Goal: Task Accomplishment & Management: Complete application form

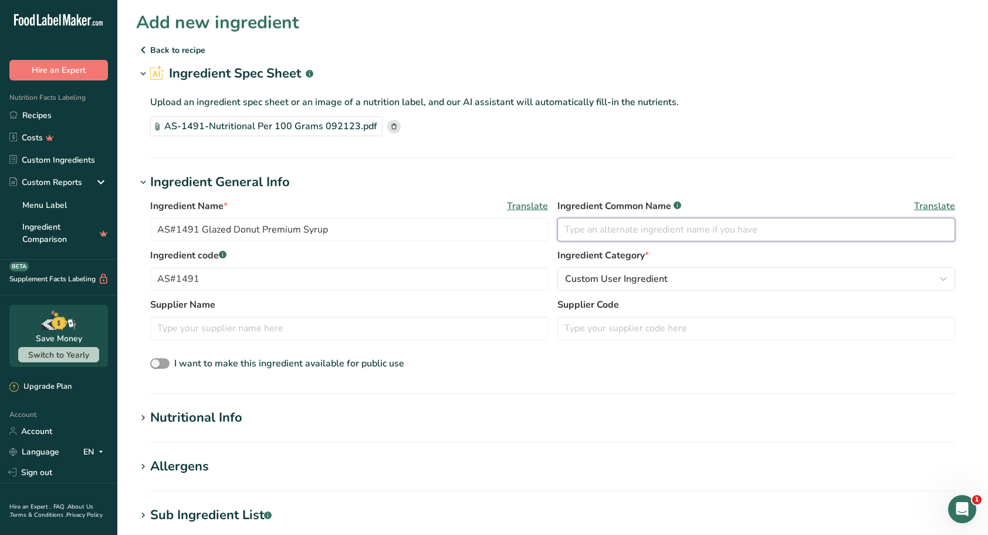
click at [640, 224] on input "text" at bounding box center [757, 229] width 398 height 23
type input "Natural Flavoring"
click at [602, 369] on div "I want to make this ingredient available for public use" at bounding box center [552, 363] width 805 height 15
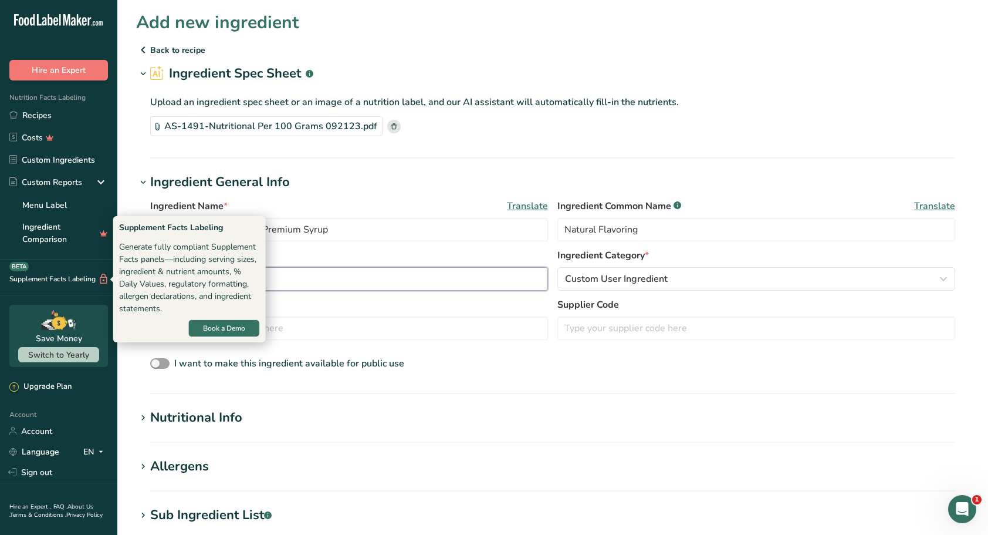
drag, startPoint x: 215, startPoint y: 281, endPoint x: 1, endPoint y: 275, distance: 214.9
click at [1, 275] on div ".a-20{fill:#fff;} Hire an Expert Nutrition Facts Labeling Recipes Costs Custom …" at bounding box center [494, 414] width 988 height 828
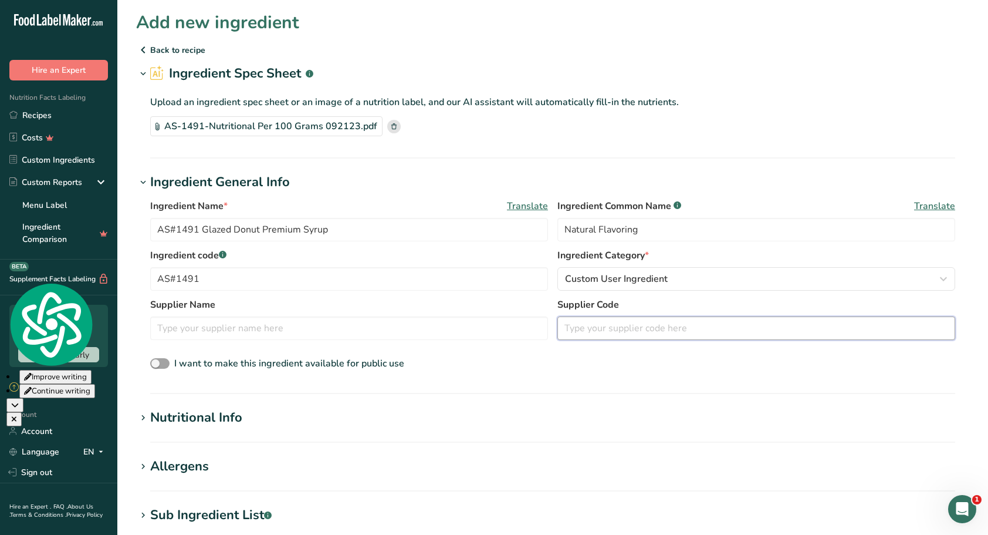
click at [605, 329] on input "text" at bounding box center [757, 327] width 398 height 23
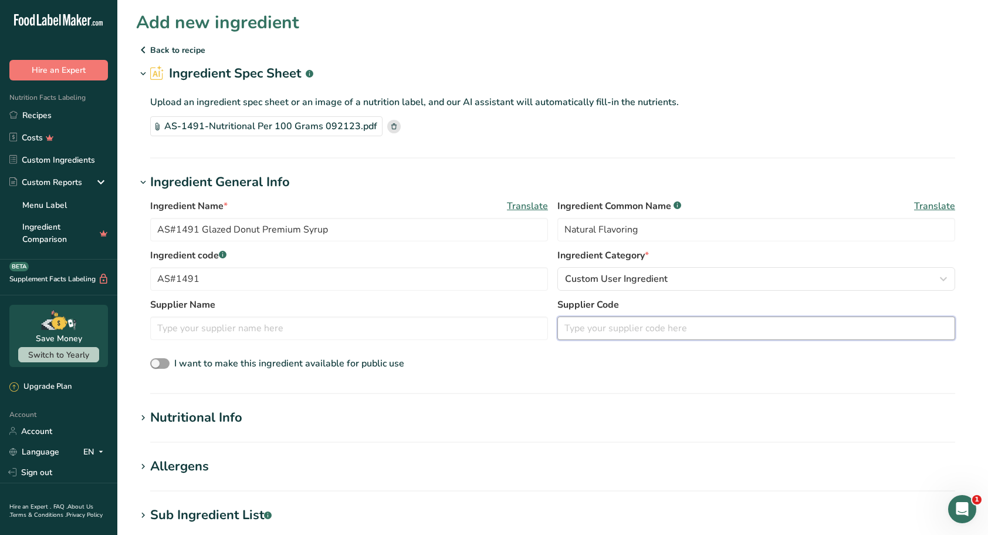
paste input "AS#1491"
type input "AS#1491"
drag, startPoint x: 210, startPoint y: 276, endPoint x: 122, endPoint y: 270, distance: 88.3
click at [122, 270] on section "Add new ingredient Back to recipe Ingredient Spec Sheet .a-a{fill:#347362;}.b-a…" at bounding box center [552, 395] width 871 height 791
click at [195, 333] on input "text" at bounding box center [349, 327] width 398 height 23
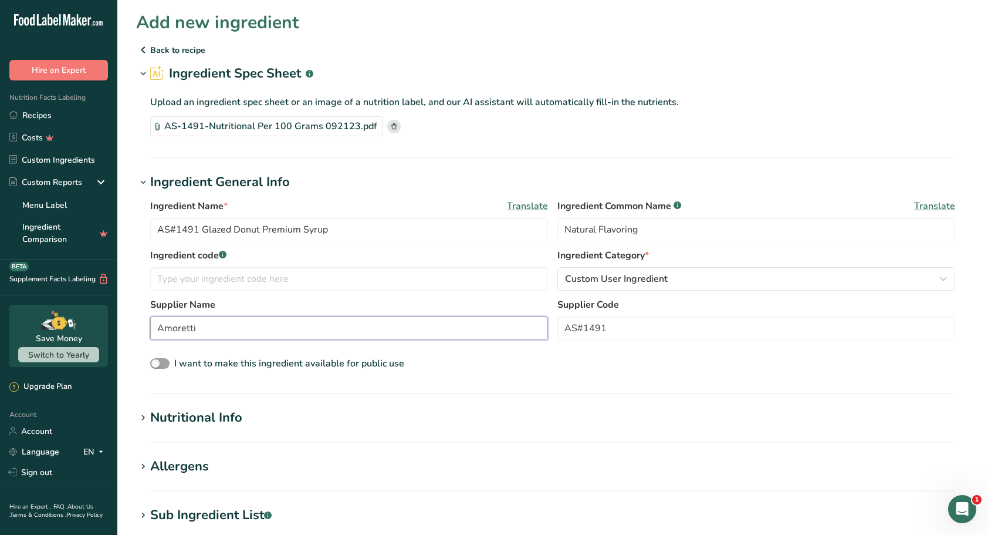
type input "Amoretti"
click at [673, 360] on div "I want to make this ingredient available for public use" at bounding box center [552, 363] width 805 height 15
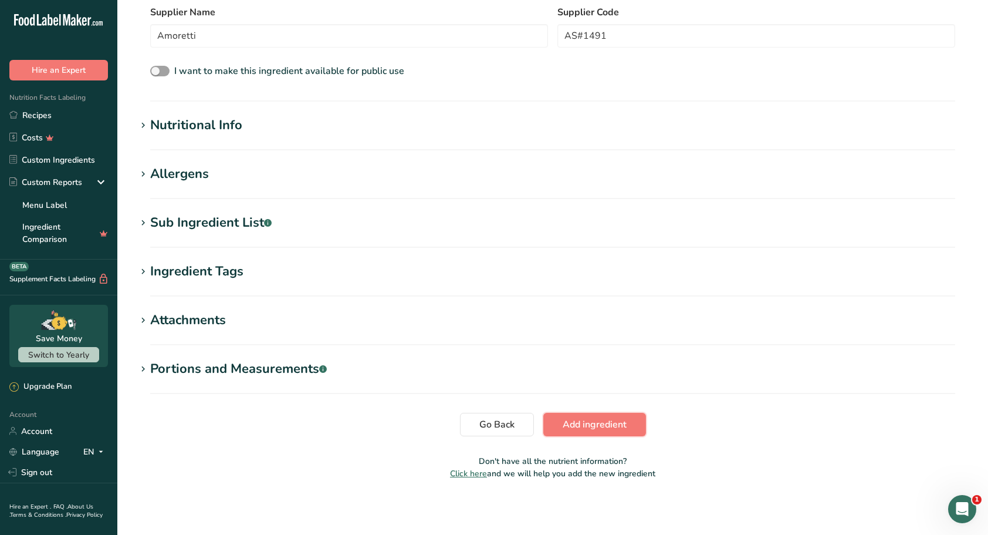
click at [605, 426] on span "Add ingredient" at bounding box center [595, 424] width 64 height 14
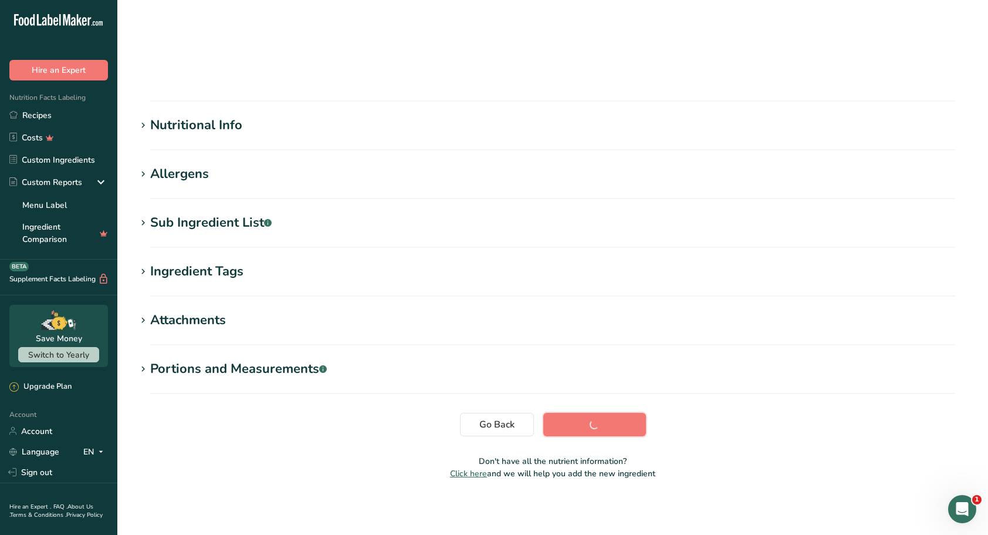
scroll to position [47, 0]
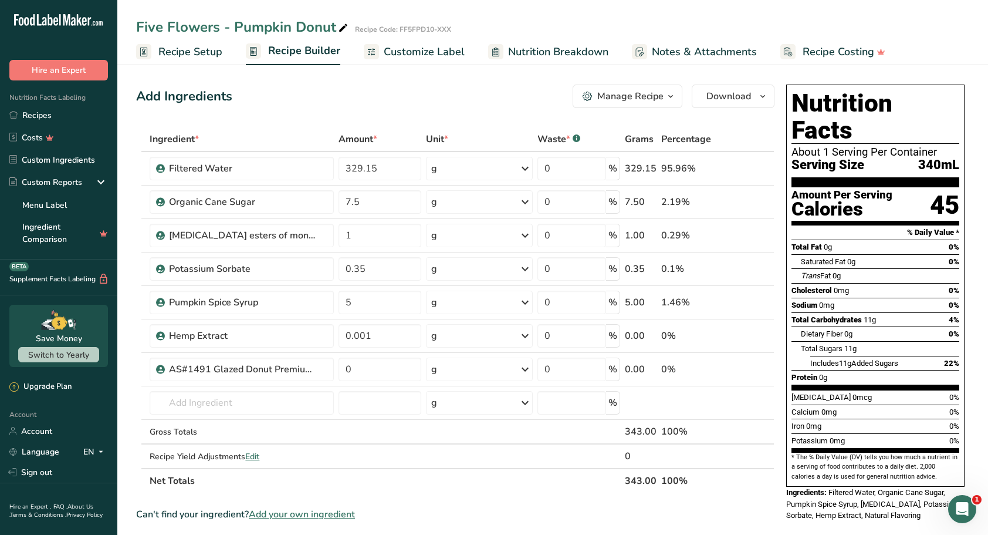
click at [770, 360] on icon at bounding box center [767, 362] width 14 height 9
type input "0"
type input "0.001"
click at [767, 325] on icon at bounding box center [767, 329] width 14 height 9
type input "0"
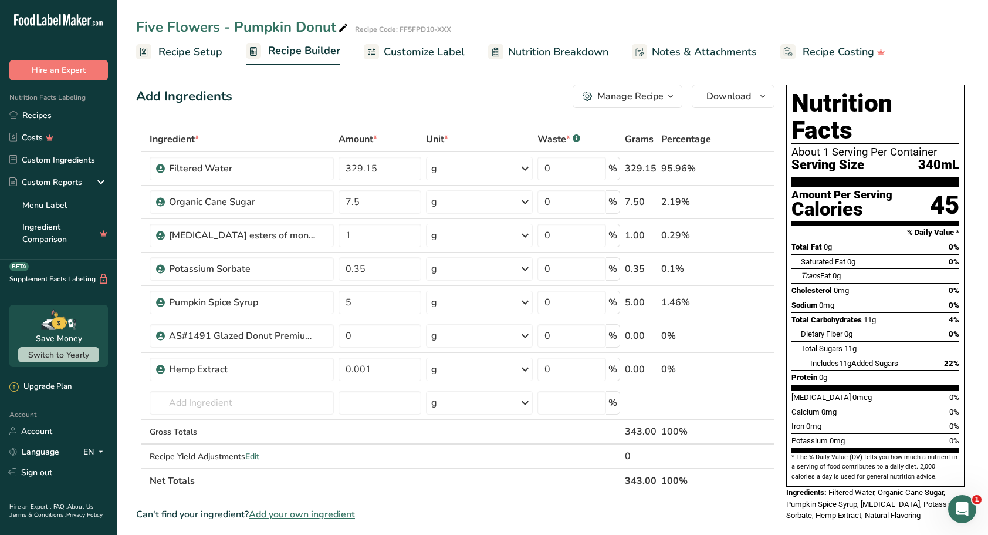
type input "5"
drag, startPoint x: 371, startPoint y: 299, endPoint x: 330, endPoint y: 295, distance: 40.7
click at [330, 295] on tr "AS#1491 Glazed Donut Premium Syrup 0 g Weight Units g kg mg See more Volume Uni…" at bounding box center [455, 302] width 637 height 33
type input "12"
click at [737, 510] on div "Can't find your ingredient? Add your own ingredient" at bounding box center [455, 514] width 639 height 14
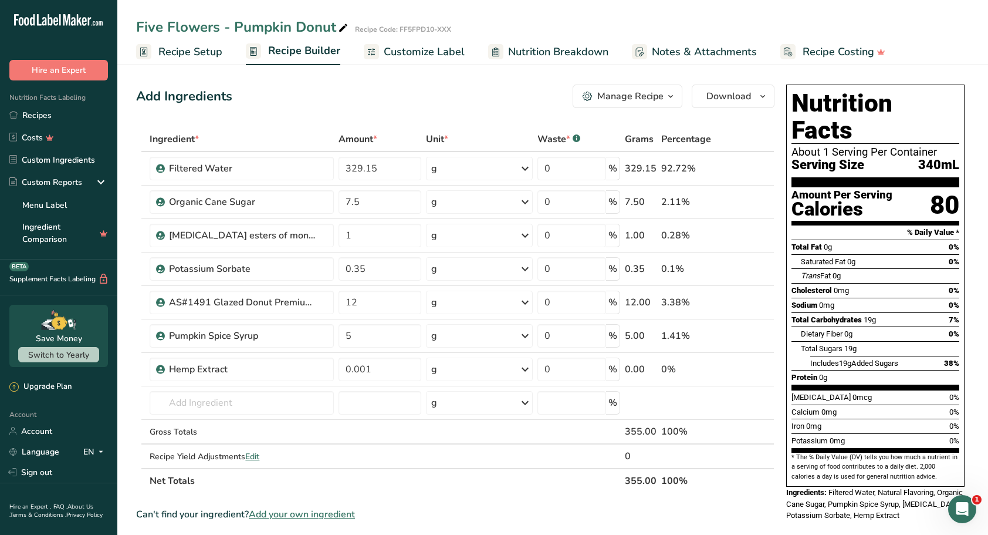
click at [188, 56] on span "Recipe Setup" at bounding box center [190, 52] width 64 height 16
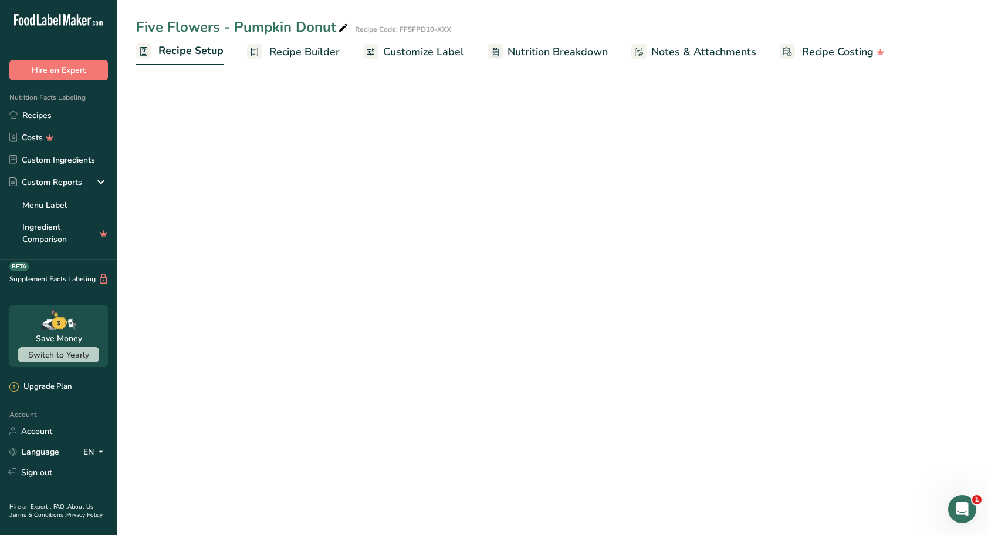
select select "5"
select select "22"
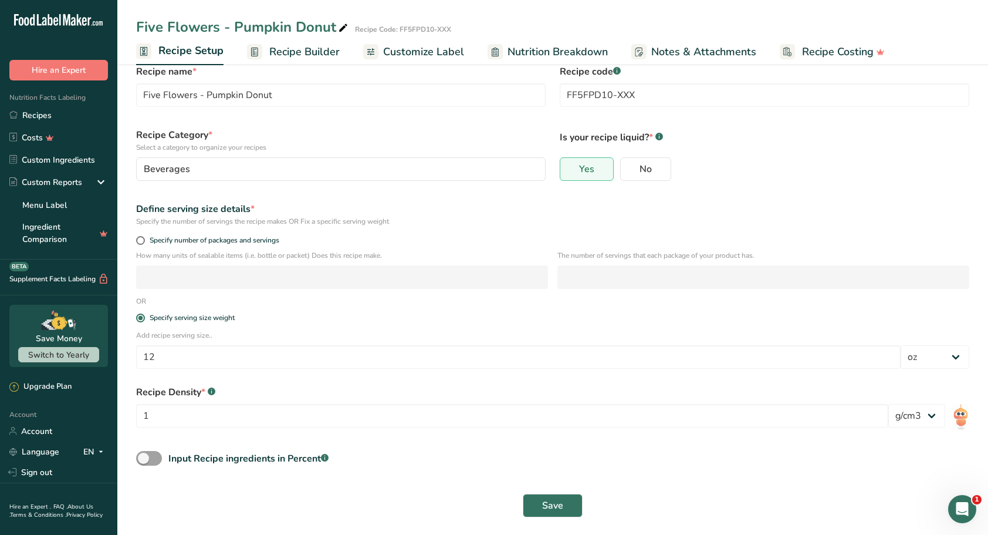
scroll to position [28, 0]
click at [565, 505] on button "Save" at bounding box center [553, 503] width 60 height 23
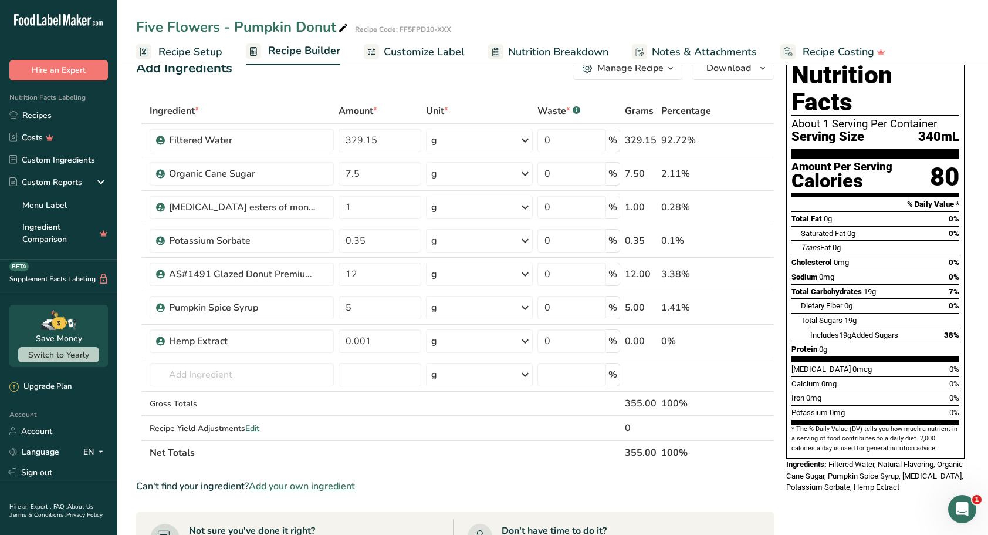
click at [430, 55] on span "Customize Label" at bounding box center [424, 52] width 81 height 16
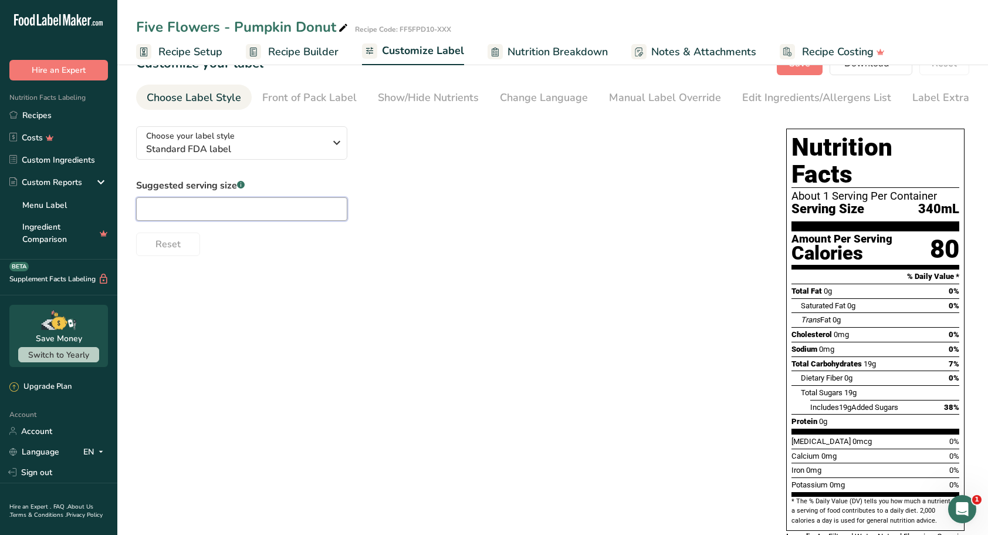
click at [228, 215] on input "text" at bounding box center [241, 208] width 211 height 23
type input "12oz"
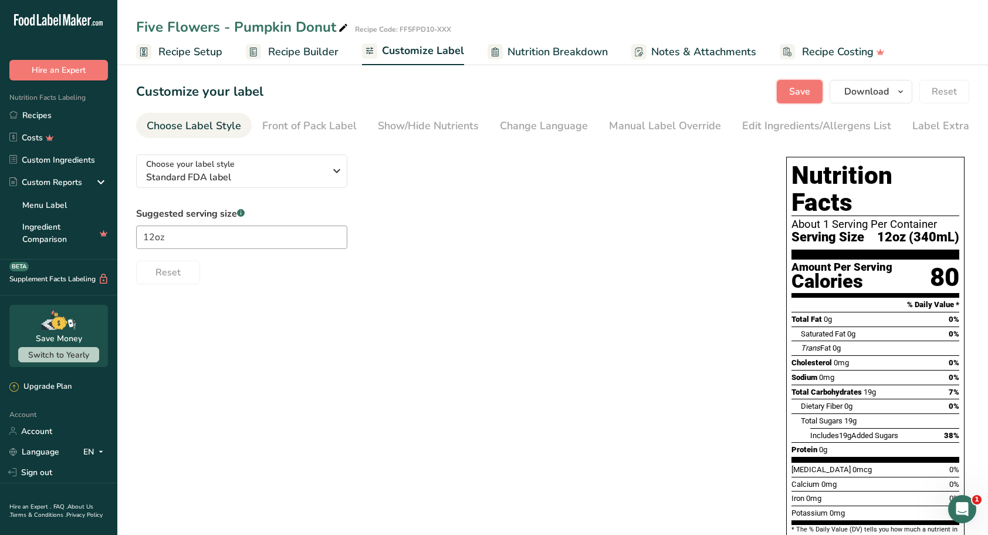
click at [787, 93] on button "Save" at bounding box center [800, 91] width 46 height 23
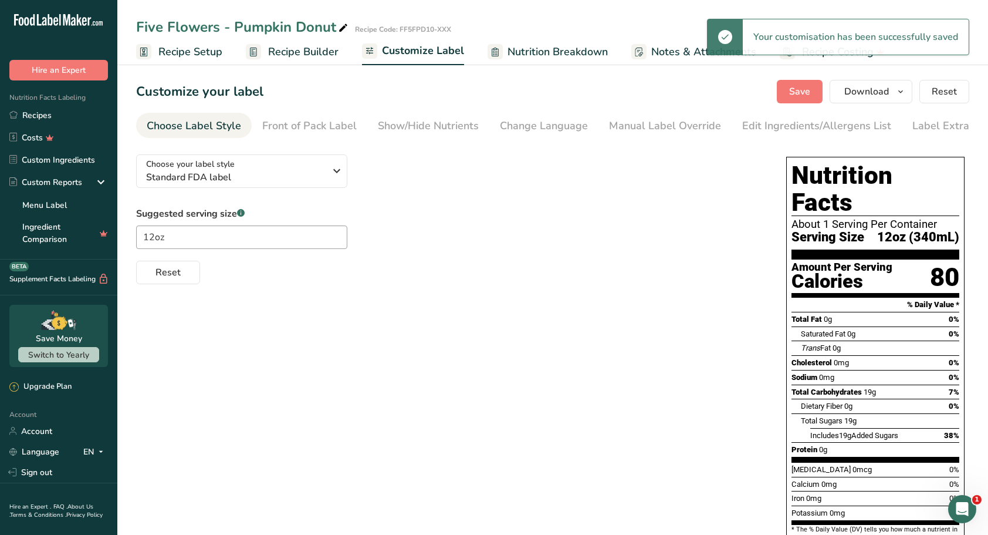
click at [161, 48] on span "Recipe Setup" at bounding box center [190, 52] width 64 height 16
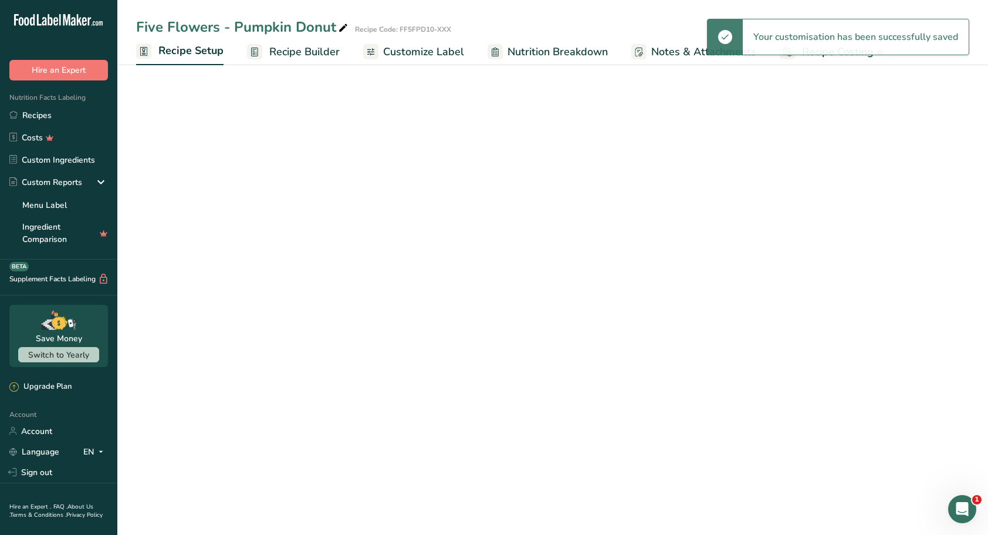
select select "5"
select select "22"
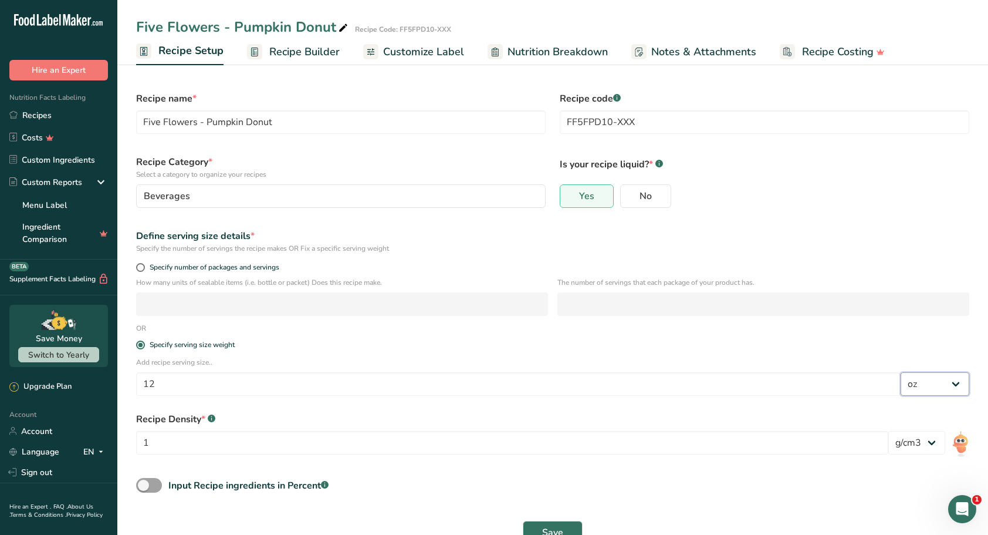
click at [960, 383] on select "Grams kg mg mcg lb oz l mL fl oz tbsp tsp cup qt gallon" at bounding box center [935, 383] width 69 height 23
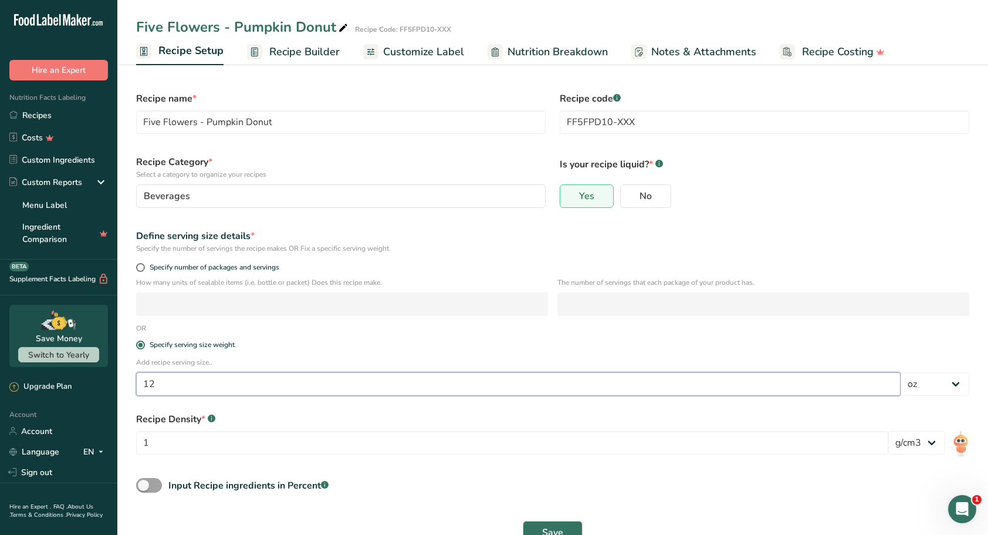
drag, startPoint x: 161, startPoint y: 386, endPoint x: 125, endPoint y: 386, distance: 36.4
click at [125, 386] on section "Recipe name * Five Flowers - Pumpkin Donut Recipe code .a-a{fill:#347362;}.b-a{…" at bounding box center [552, 312] width 871 height 502
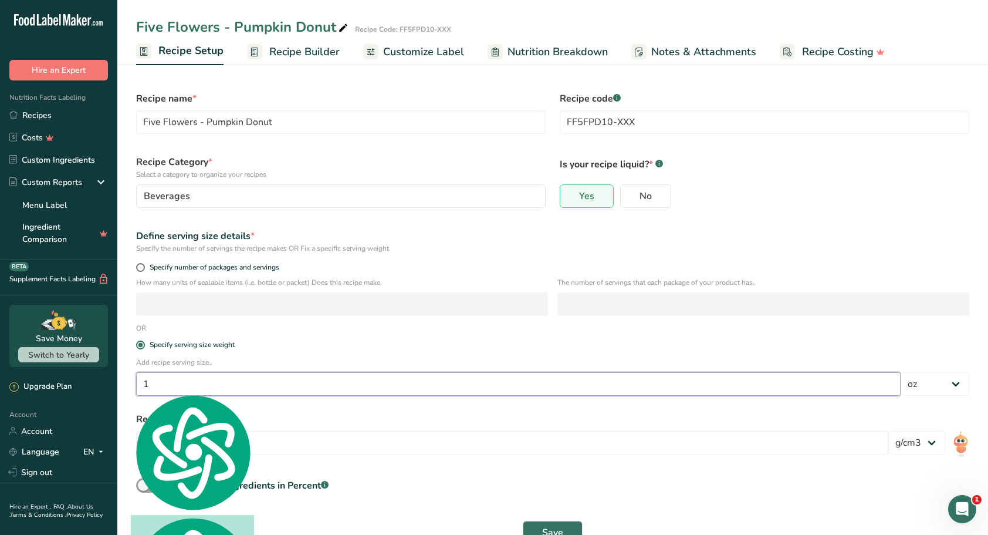
type input "12"
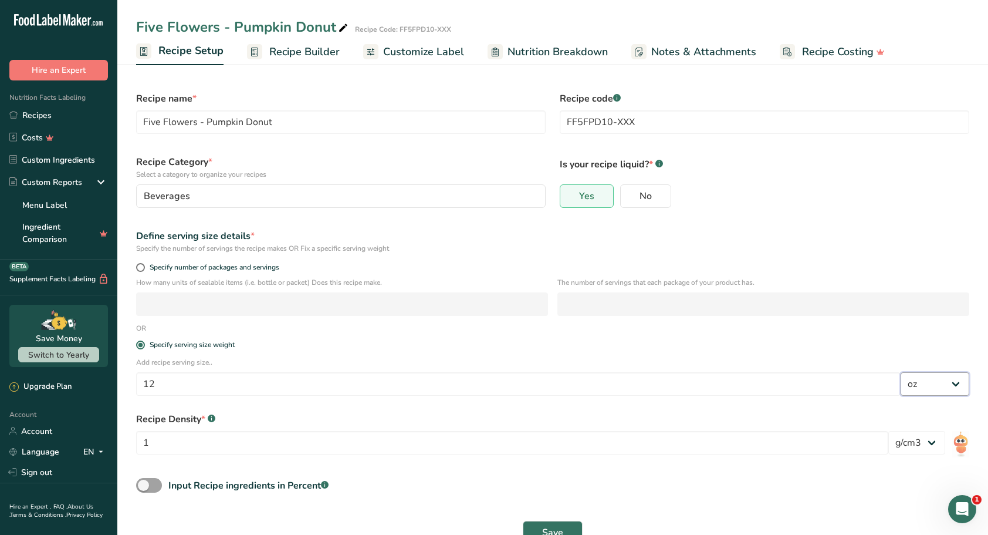
click at [960, 390] on select "Grams kg mg mcg lb oz l mL fl oz tbsp tsp cup qt gallon" at bounding box center [935, 383] width 69 height 23
click at [901, 372] on select "Grams kg mg mcg lb oz l mL fl oz tbsp tsp cup qt gallon" at bounding box center [935, 383] width 69 height 23
click at [963, 386] on select "Grams kg mg mcg lb oz l mL fl oz tbsp tsp cup qt gallon" at bounding box center [935, 383] width 69 height 23
select select "18"
click at [901, 372] on select "Grams kg mg mcg lb oz l mL fl oz tbsp tsp cup qt gallon" at bounding box center [935, 383] width 69 height 23
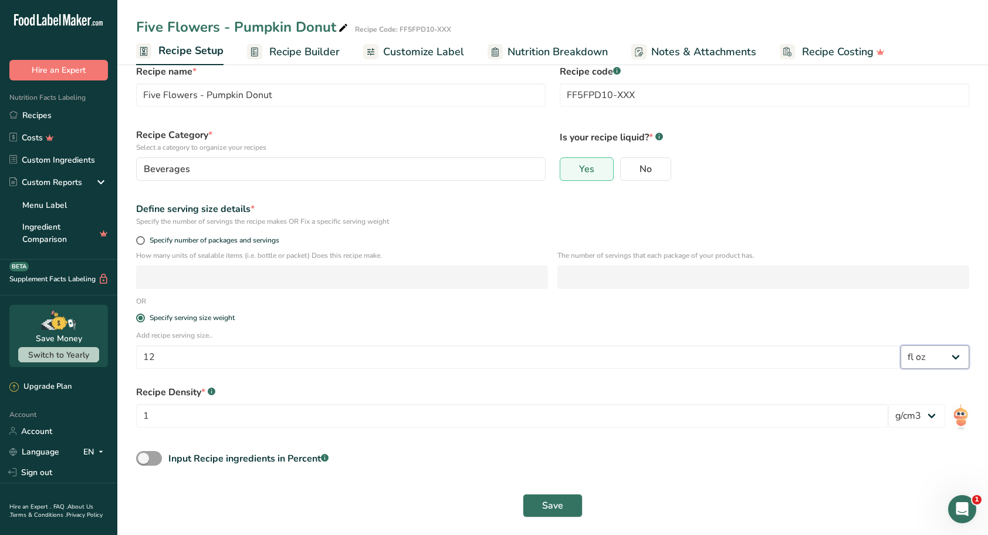
scroll to position [28, 0]
click at [555, 502] on span "Save" at bounding box center [552, 504] width 21 height 14
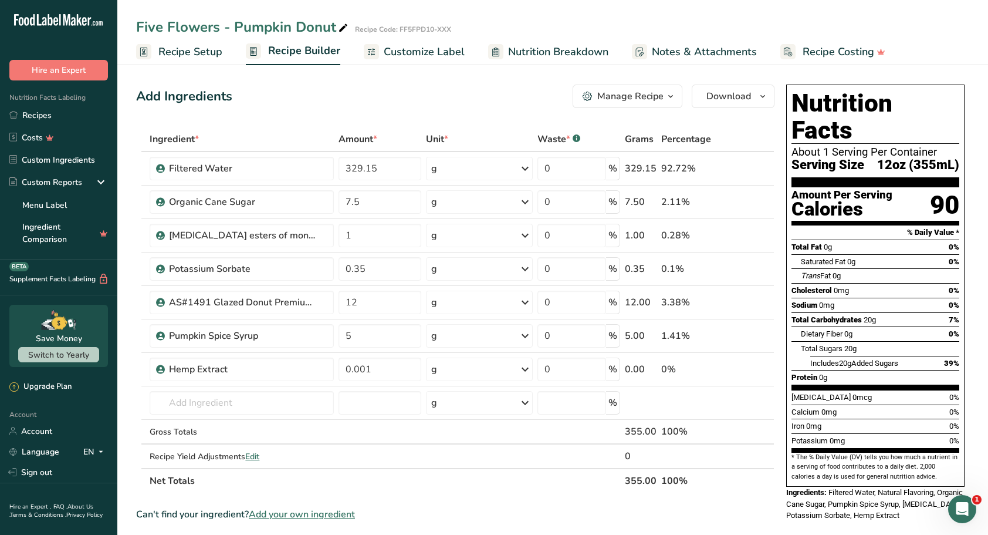
click at [727, 302] on icon at bounding box center [731, 302] width 8 height 12
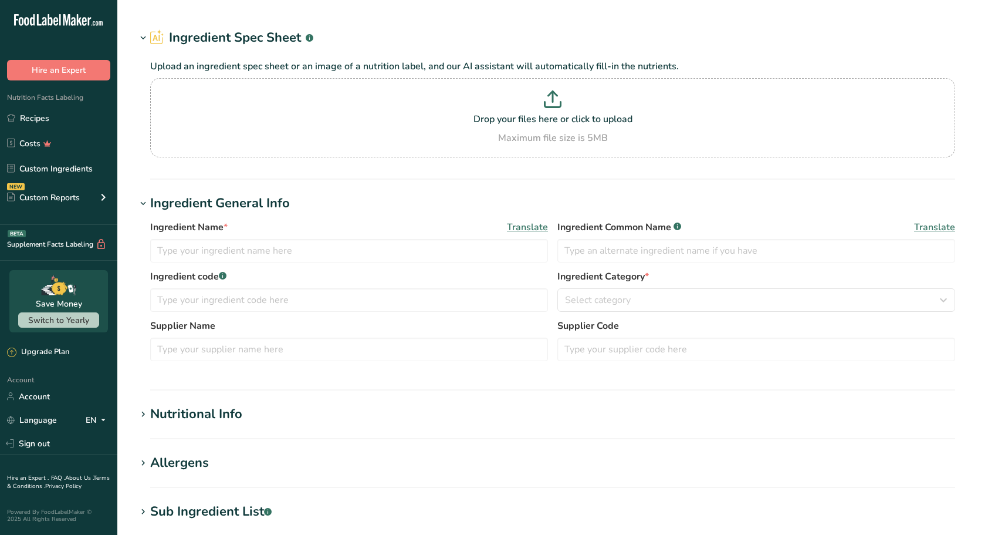
type input "AS#1491 Glazed Donut Premium Syrup"
type input "Natural Flavoring"
type input "Amoretti"
type input "AS#1491"
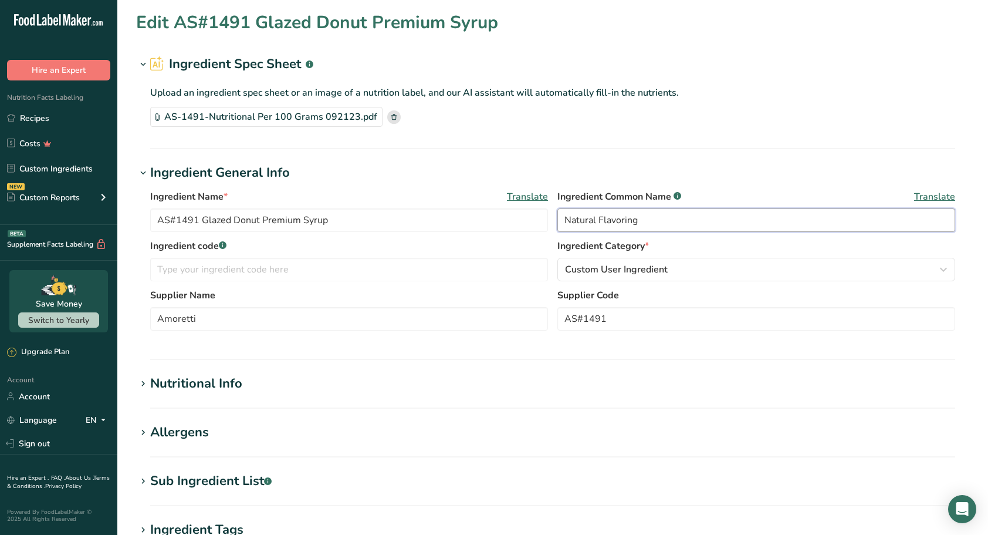
drag, startPoint x: 649, startPoint y: 221, endPoint x: 552, endPoint y: 215, distance: 97.6
click at [552, 215] on div "Ingredient Name * Translate AS#1491 Glazed Donut Premium Syrup Ingredient Commo…" at bounding box center [552, 214] width 805 height 49
type input "Glazed Donut Syrup"
click at [586, 351] on section "Ingredient General Info Ingredient Name * Translate AS#1491 Glazed Donut Premiu…" at bounding box center [553, 261] width 834 height 197
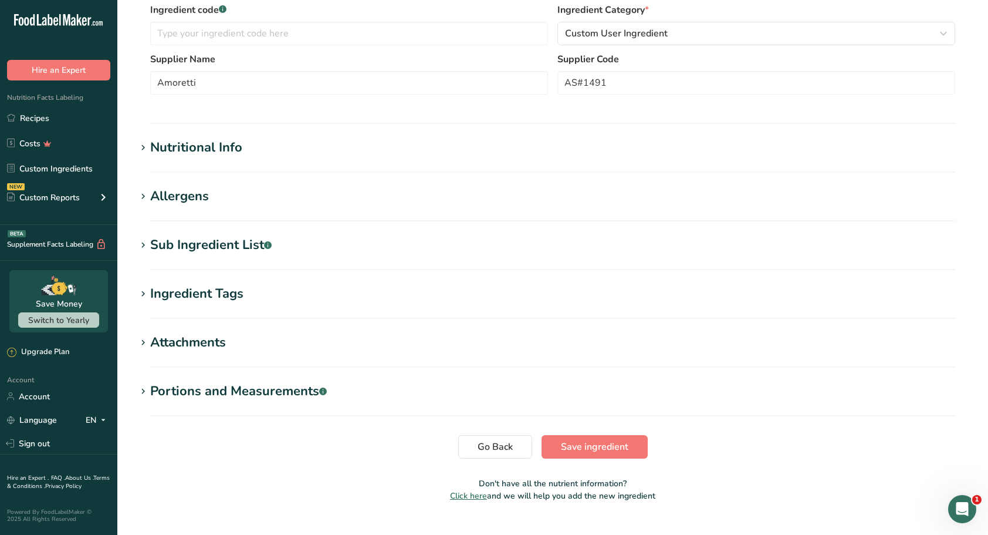
scroll to position [259, 0]
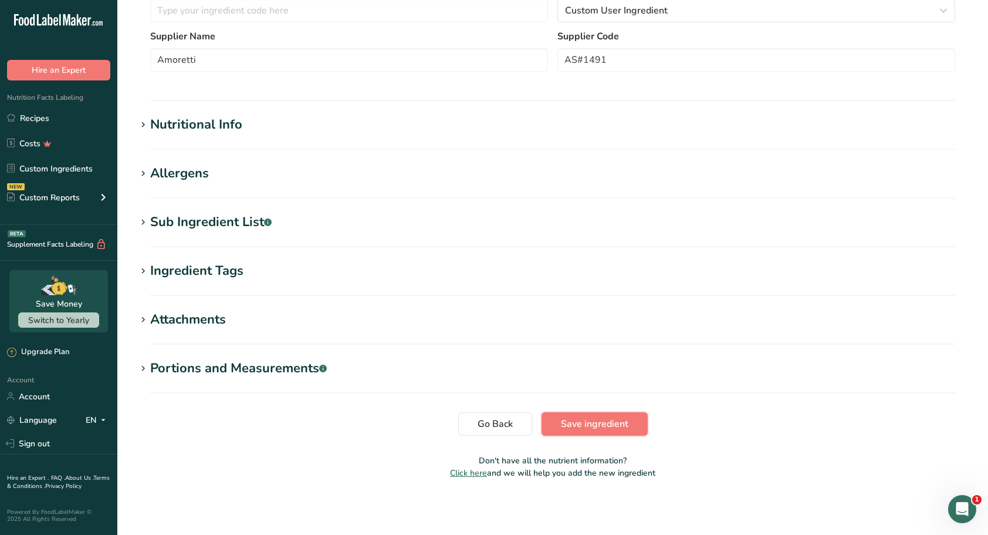
click at [605, 423] on span "Save ingredient" at bounding box center [595, 424] width 68 height 14
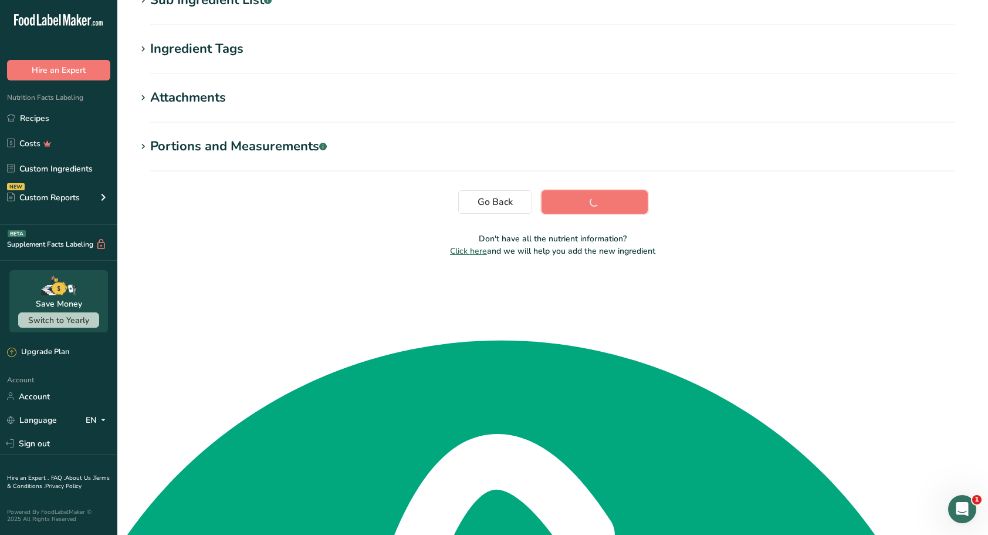
scroll to position [38, 0]
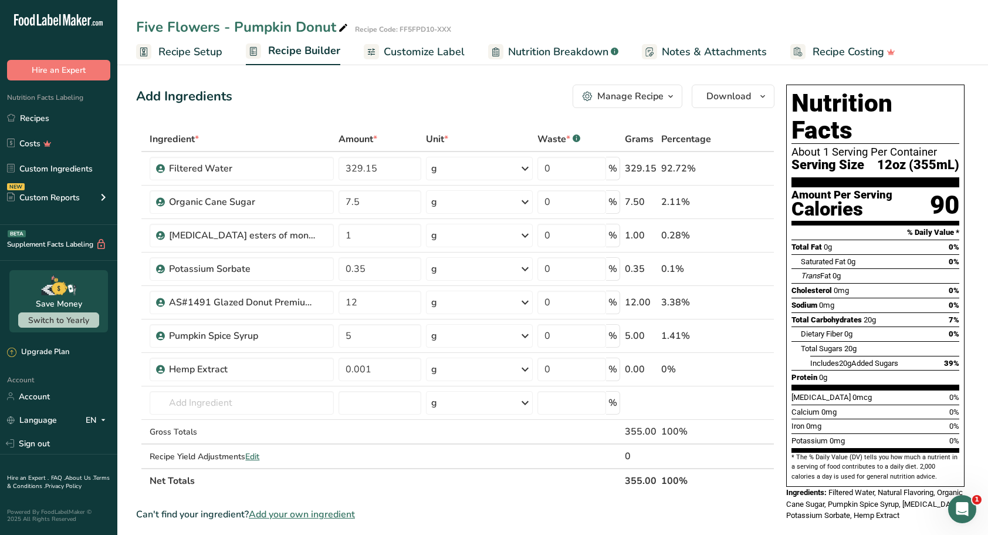
click at [430, 49] on span "Customize Label" at bounding box center [424, 52] width 81 height 16
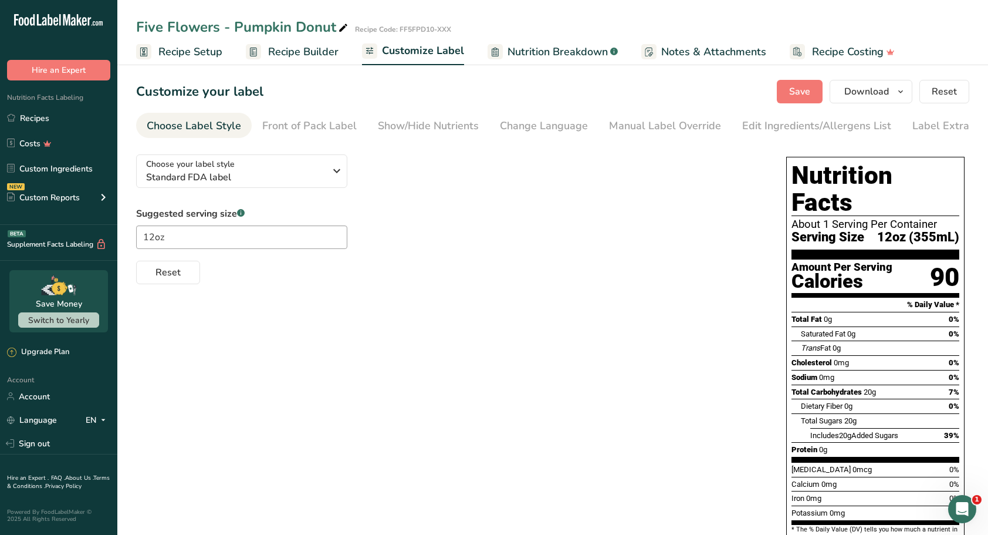
click at [805, 126] on div "Edit Ingredients/Allergens List" at bounding box center [817, 126] width 149 height 16
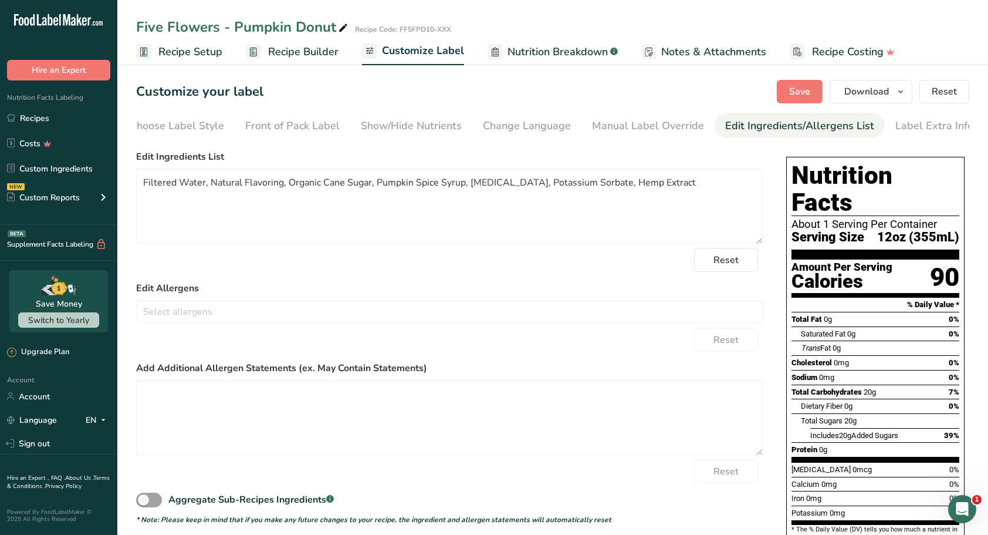
scroll to position [0, 19]
click at [737, 265] on span "Reset" at bounding box center [726, 260] width 25 height 14
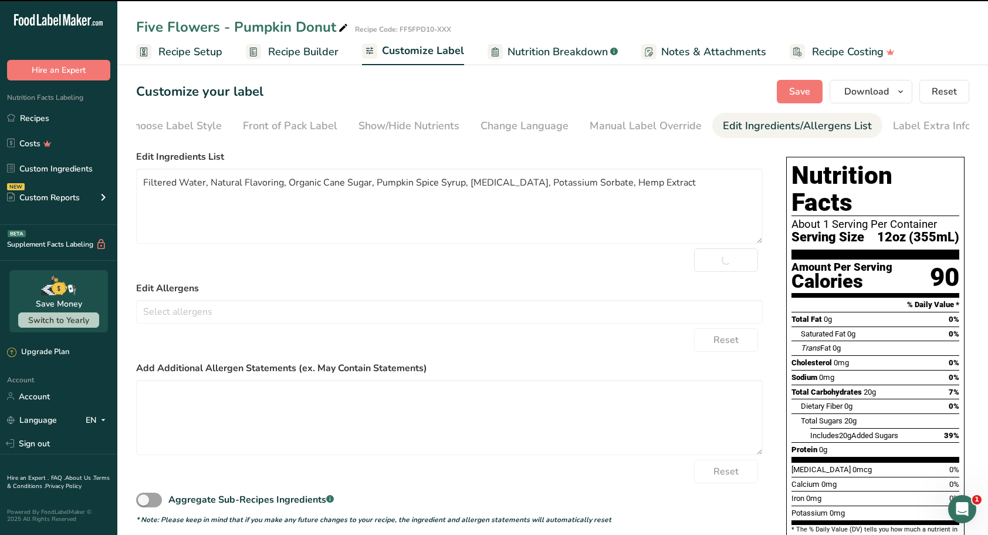
type textarea "Filtered Water, Glazed Donut Syrup, Organic Cane Sugar, Pumpkin Spice Syrup, [M…"
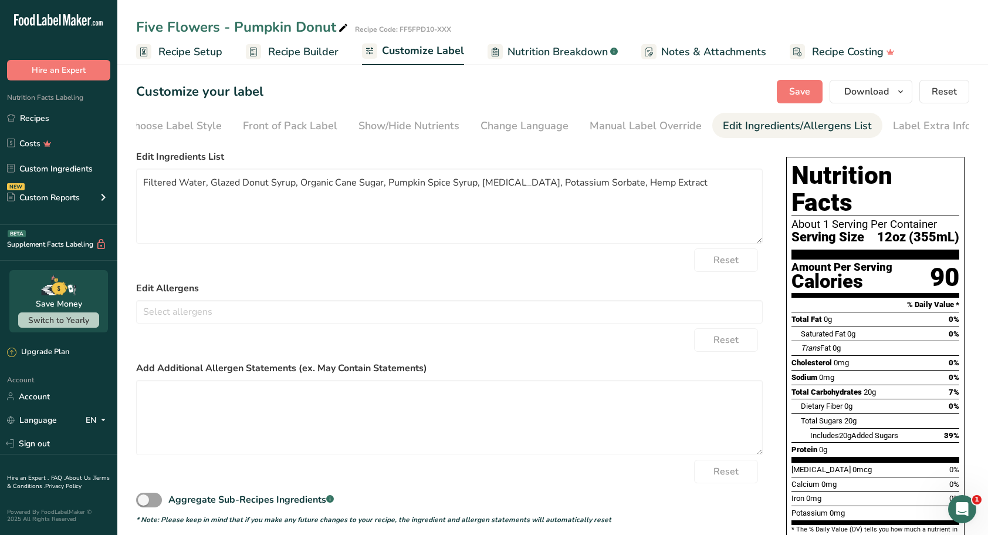
click at [176, 49] on span "Recipe Setup" at bounding box center [190, 52] width 64 height 16
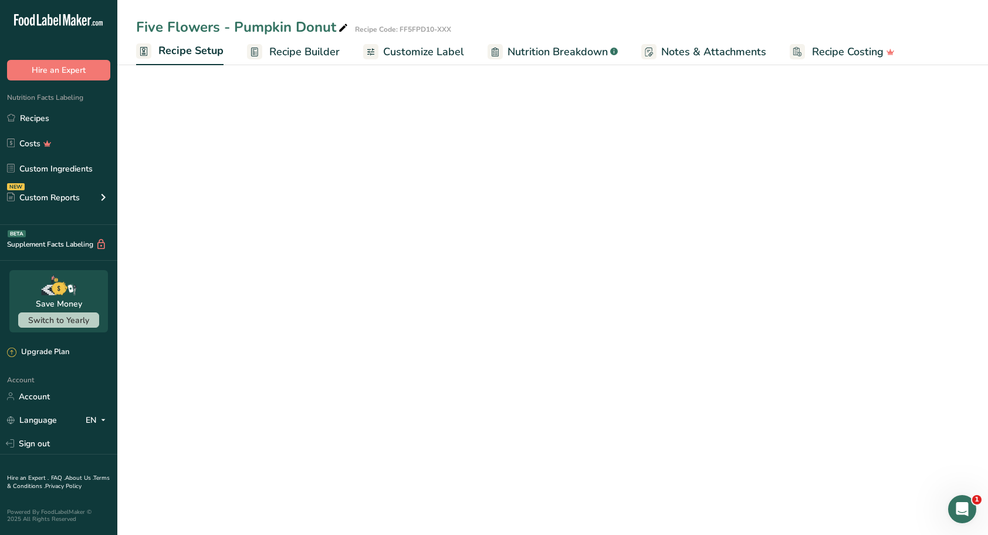
select select "18"
select select "22"
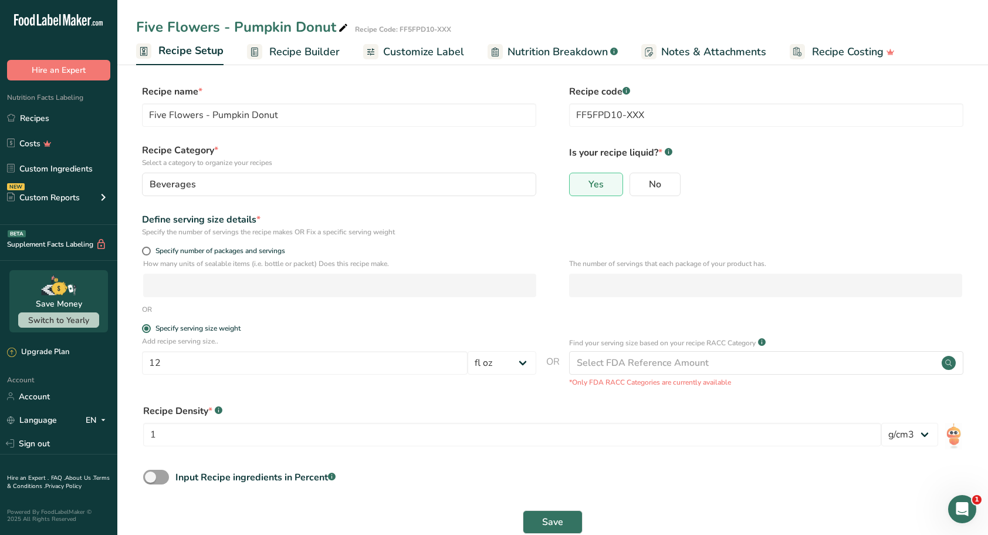
click at [328, 49] on span "Recipe Builder" at bounding box center [304, 52] width 70 height 16
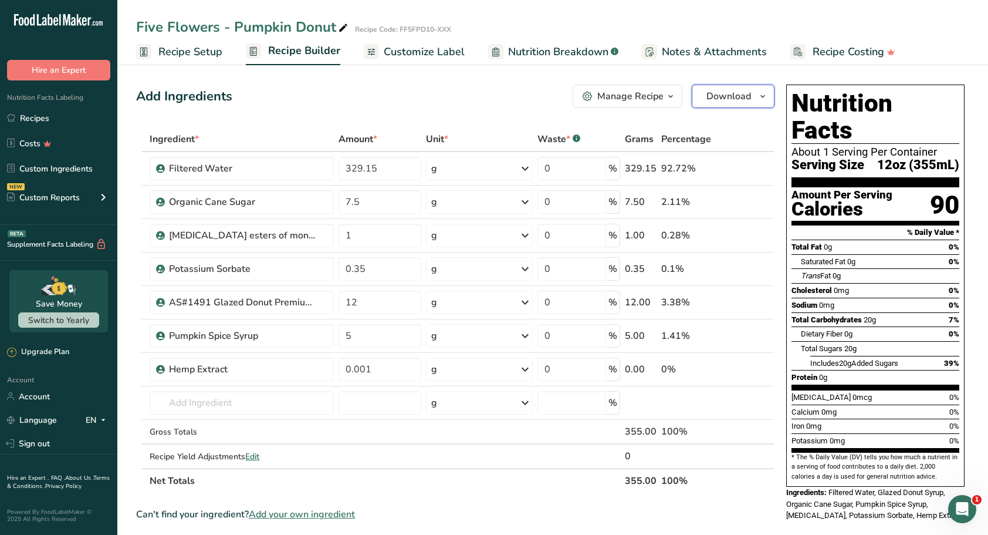
click at [765, 97] on icon "button" at bounding box center [762, 96] width 9 height 15
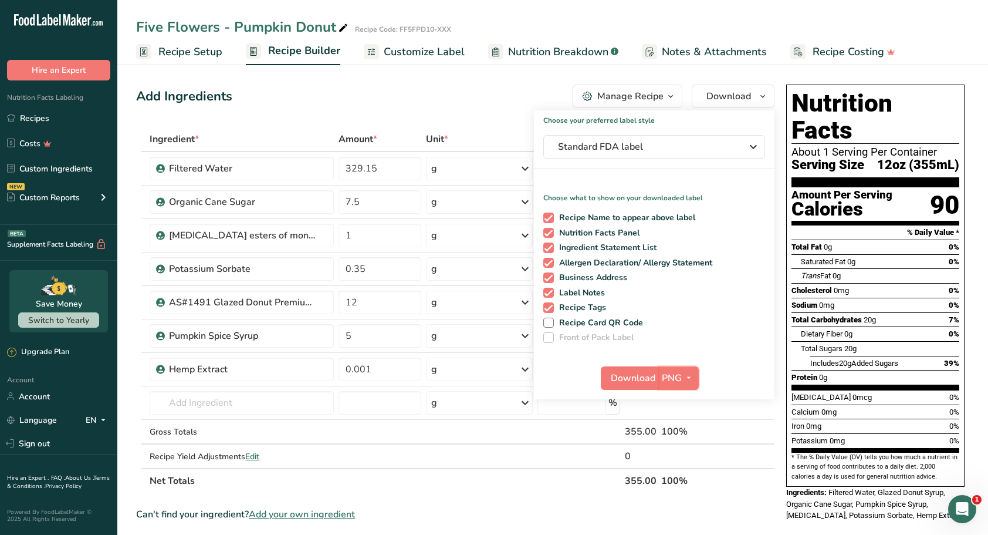
click at [691, 382] on icon "button" at bounding box center [688, 377] width 9 height 15
click at [679, 441] on link "SVG" at bounding box center [681, 440] width 38 height 19
click at [625, 380] on span "Download" at bounding box center [633, 378] width 45 height 14
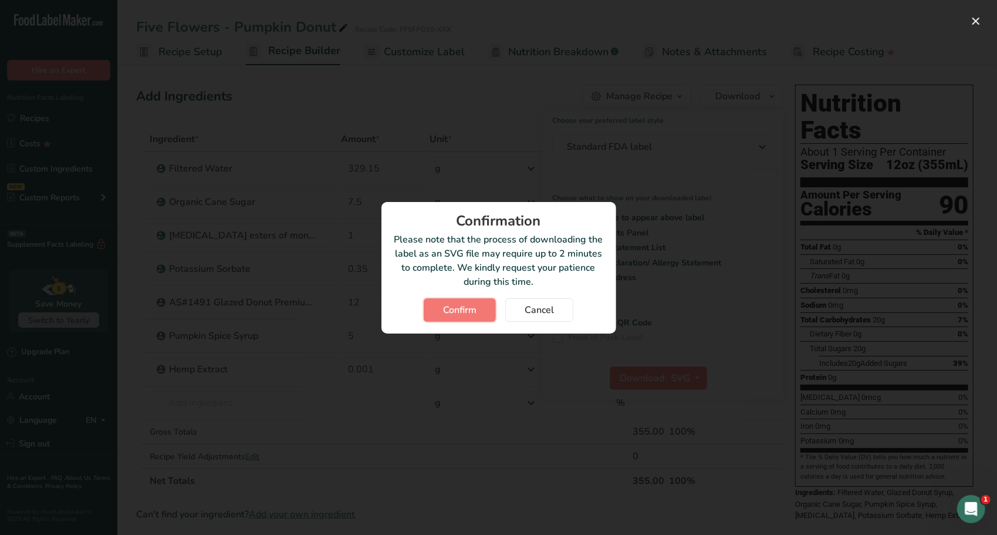
click at [451, 306] on span "Confirm" at bounding box center [459, 310] width 33 height 14
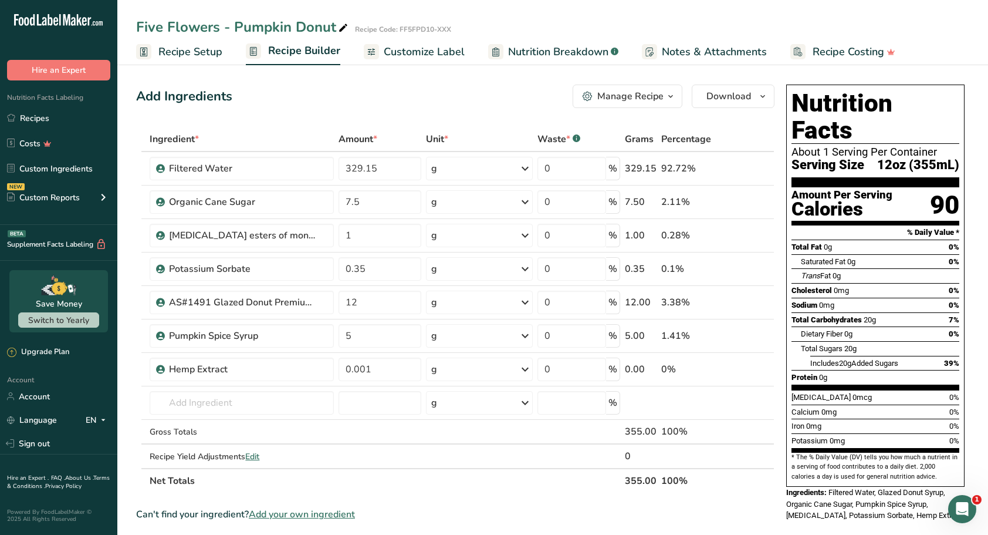
click at [32, 119] on link "Recipes" at bounding box center [58, 118] width 117 height 22
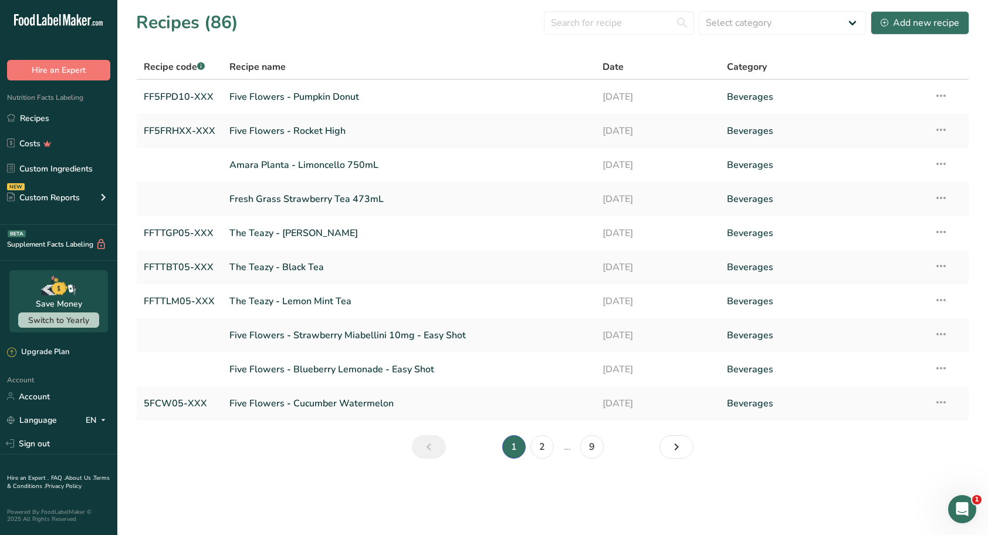
click at [339, 131] on link "Five Flowers - Rocket High" at bounding box center [409, 131] width 359 height 25
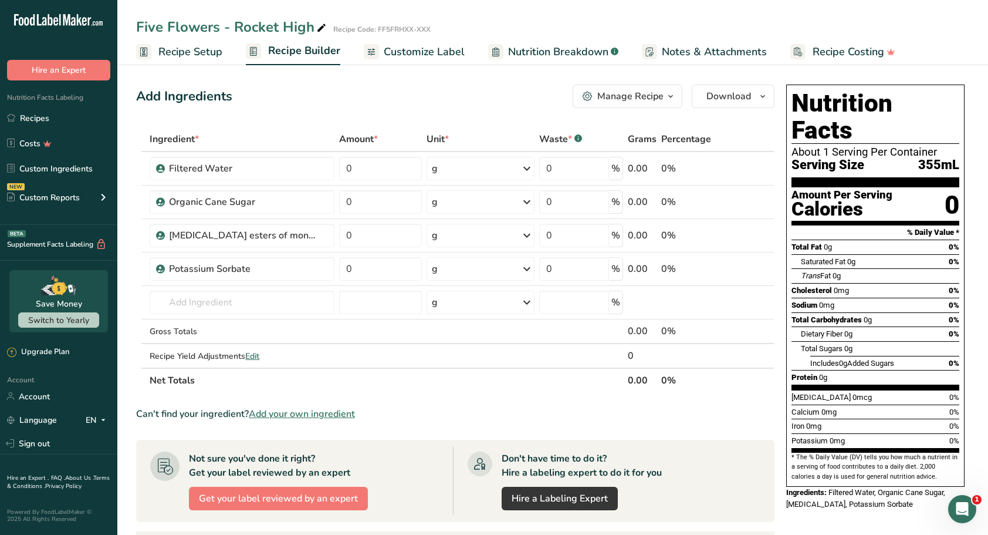
click at [48, 120] on link "Recipes" at bounding box center [58, 118] width 117 height 22
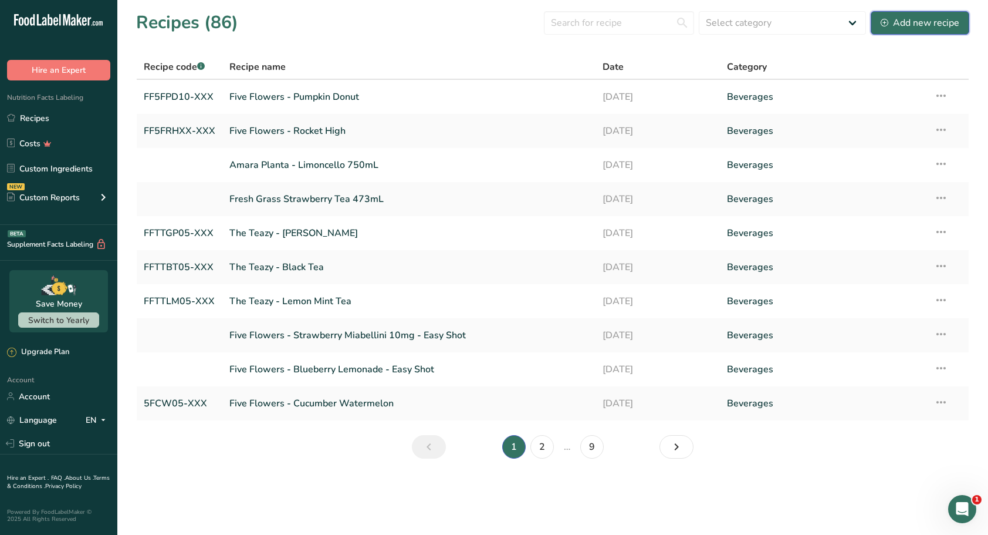
click at [908, 21] on div "Add new recipe" at bounding box center [920, 23] width 79 height 14
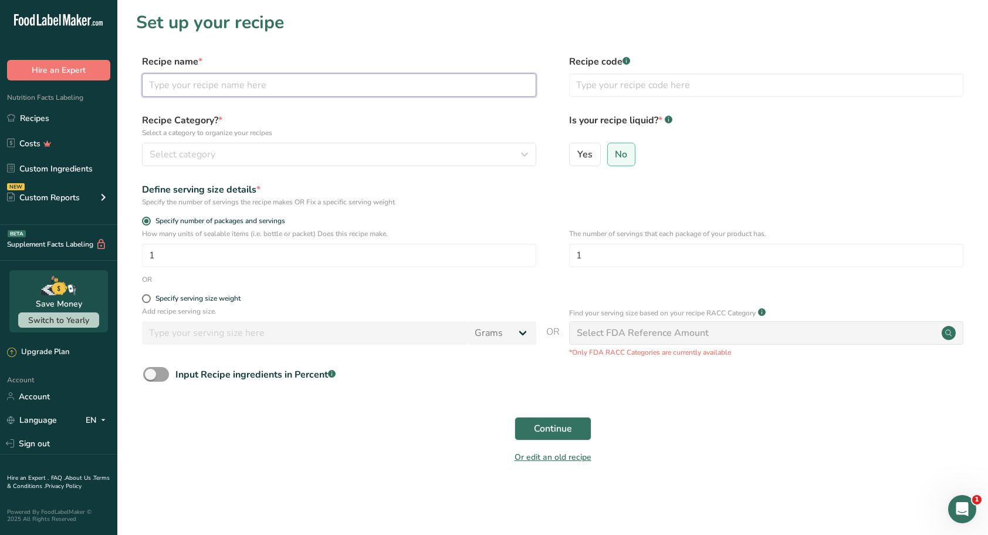
click at [204, 92] on input "text" at bounding box center [339, 84] width 394 height 23
type input "Peaches and Cream"
click at [222, 146] on button "Select category" at bounding box center [339, 154] width 394 height 23
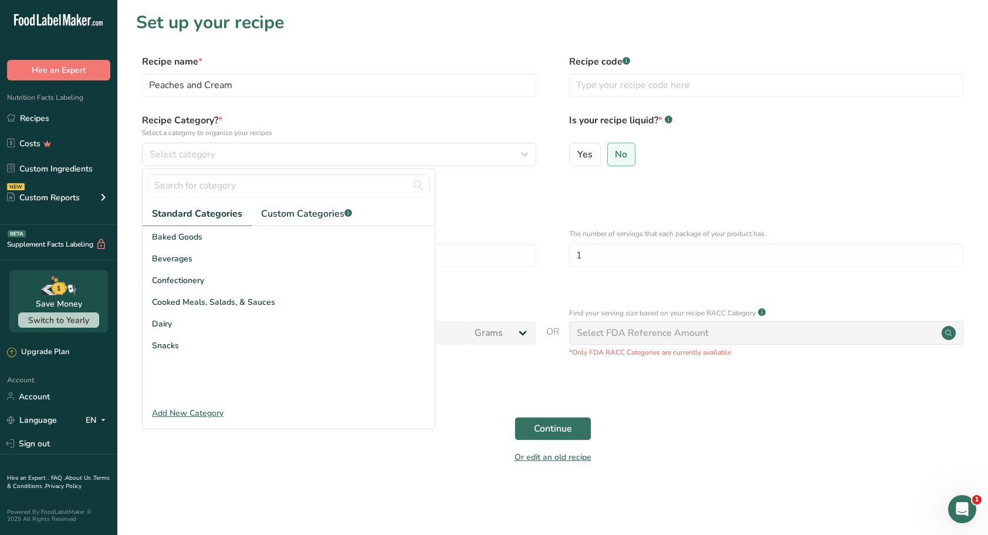
click at [204, 256] on div "Beverages" at bounding box center [289, 259] width 292 height 22
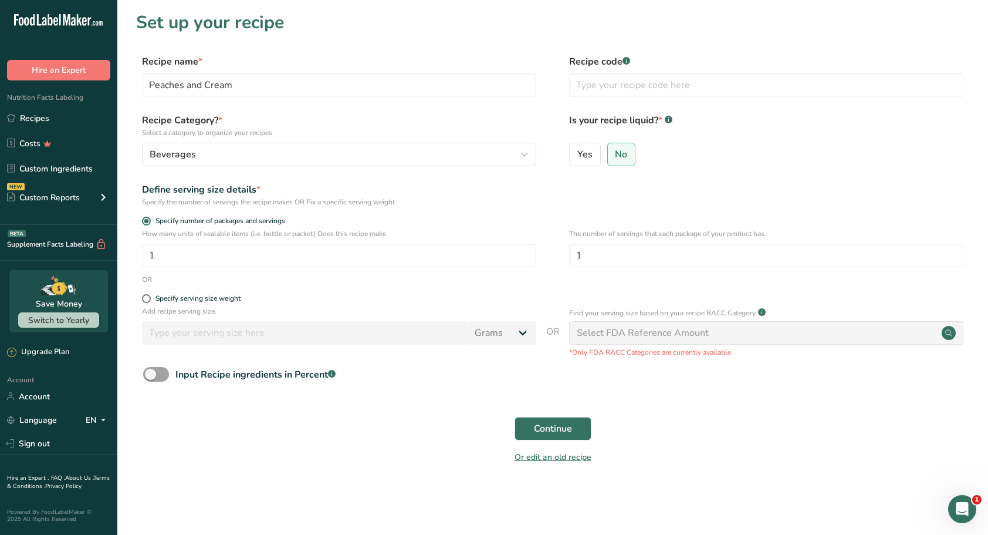
click at [582, 150] on span "Yes" at bounding box center [585, 155] width 15 height 12
click at [578, 150] on input "Yes" at bounding box center [574, 154] width 8 height 8
radio input "true"
radio input "false"
select select "22"
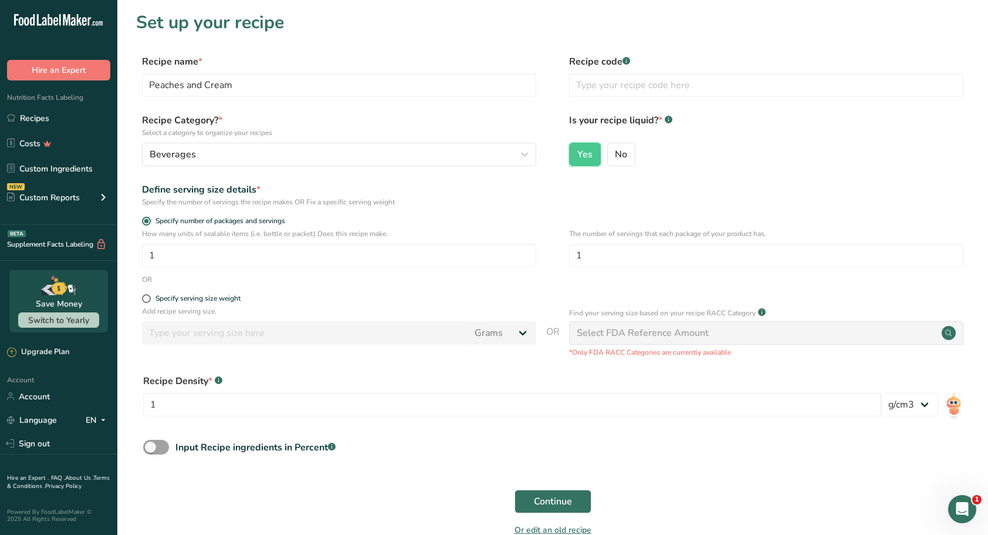
click at [148, 300] on span at bounding box center [146, 298] width 9 height 9
click at [148, 300] on input "Specify serving size weight" at bounding box center [146, 299] width 8 height 8
radio input "true"
radio input "false"
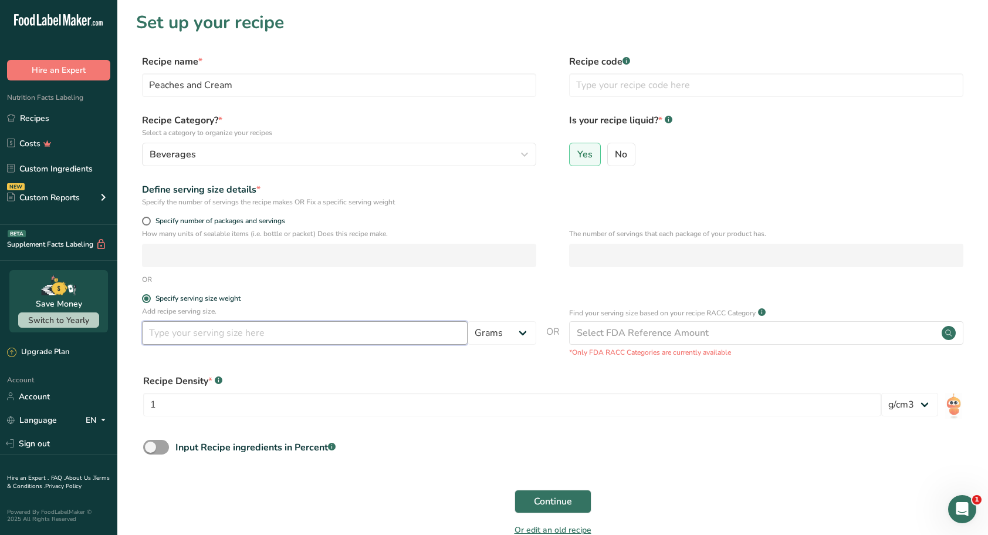
click at [166, 336] on input "number" at bounding box center [305, 332] width 326 height 23
type input "12"
click at [519, 329] on select "Grams kg mg mcg lb oz l mL fl oz tbsp tsp cup qt gallon" at bounding box center [502, 332] width 69 height 23
select select "18"
click at [468, 321] on select "Grams kg mg mcg lb oz l mL fl oz tbsp tsp cup qt gallon" at bounding box center [502, 332] width 69 height 23
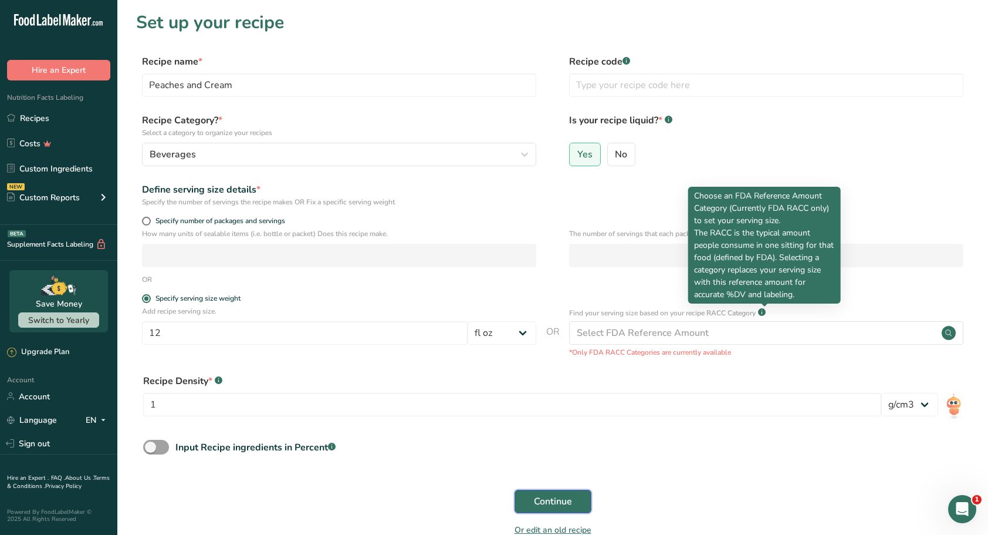
click at [548, 502] on span "Continue" at bounding box center [553, 501] width 38 height 14
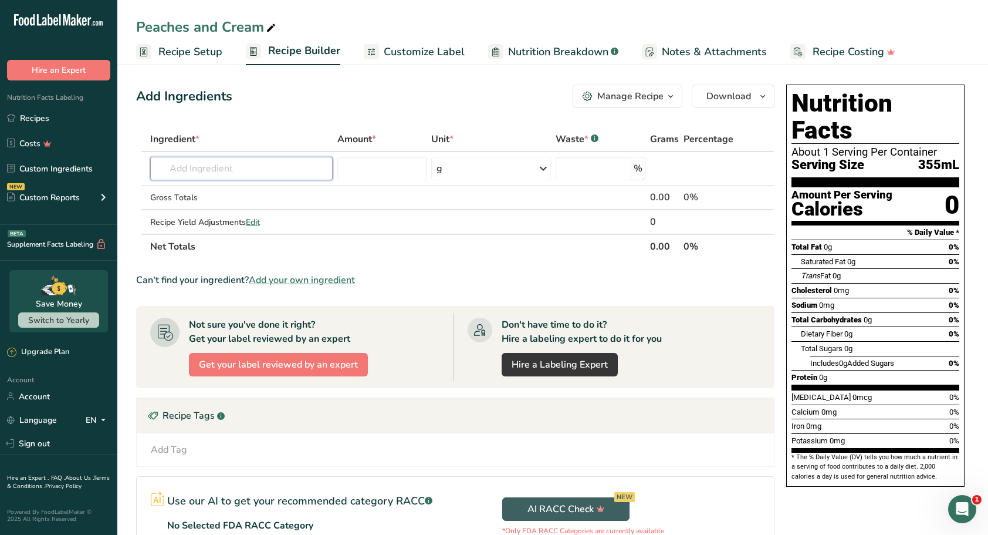
click at [193, 170] on input "text" at bounding box center [241, 168] width 183 height 23
type input "filtere"
click at [220, 187] on p "Filtered Water" at bounding box center [192, 192] width 65 height 12
type input "Filtered Water"
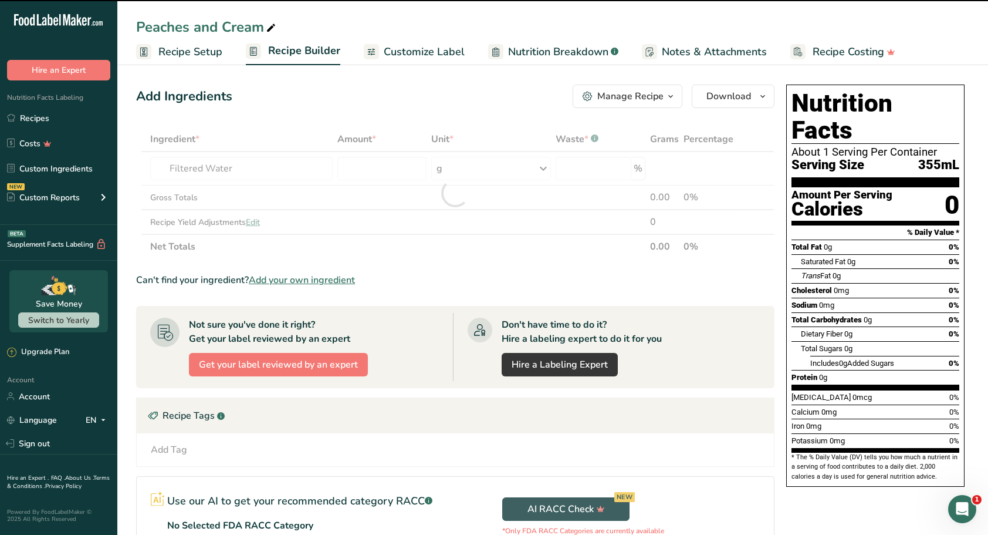
type input "0"
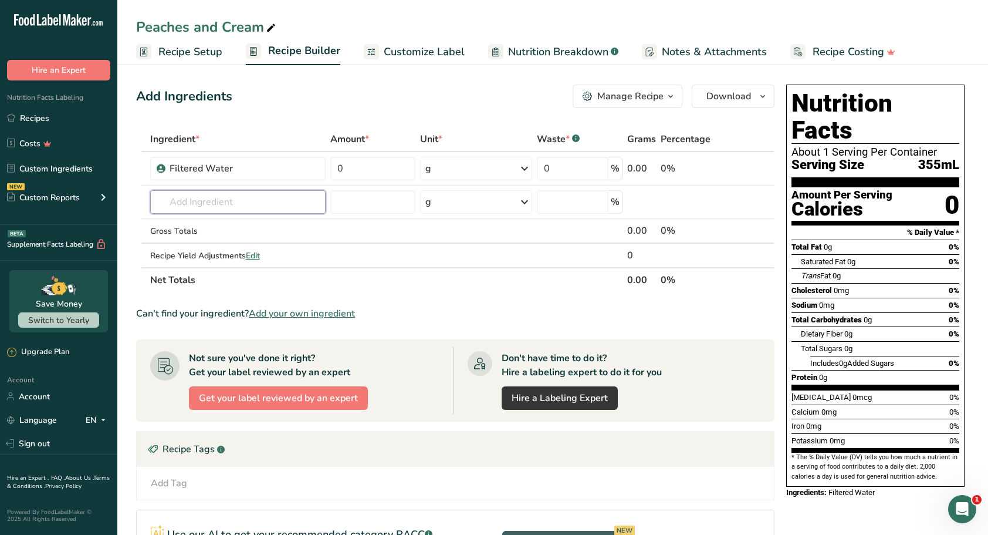
click at [182, 203] on input "text" at bounding box center [238, 201] width 176 height 23
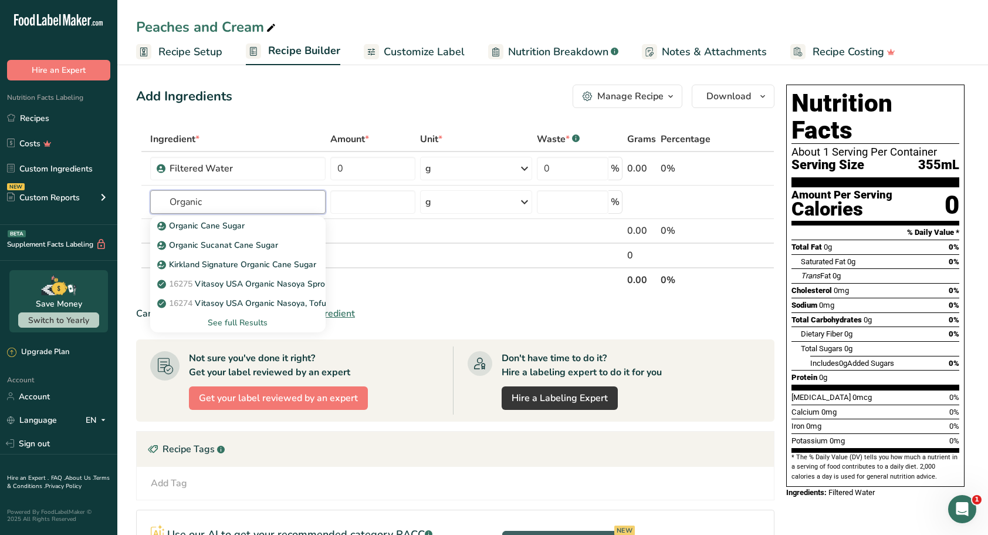
type input "Organic"
click at [217, 227] on p "Organic Cane Sugar" at bounding box center [202, 226] width 85 height 12
type input "Organic Cane Sugar"
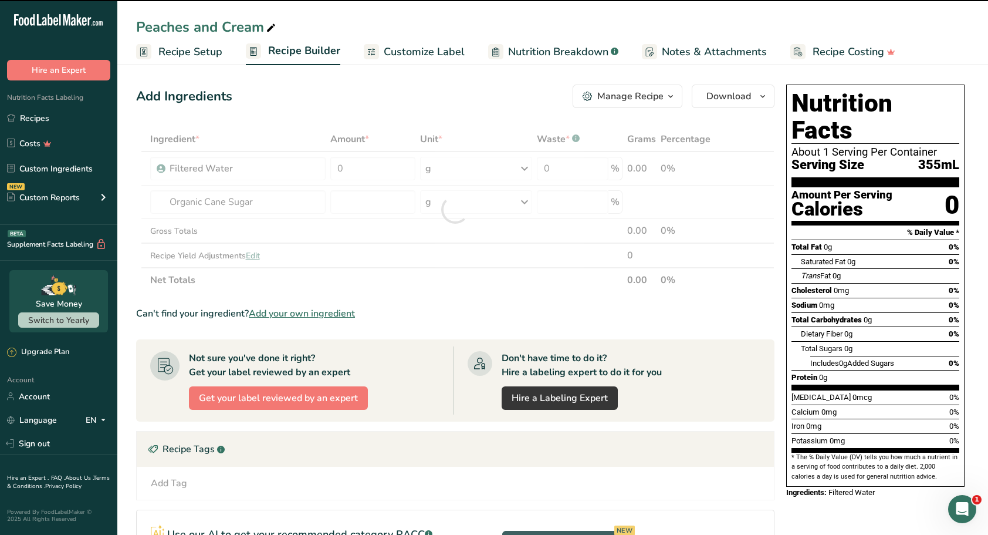
type input "0"
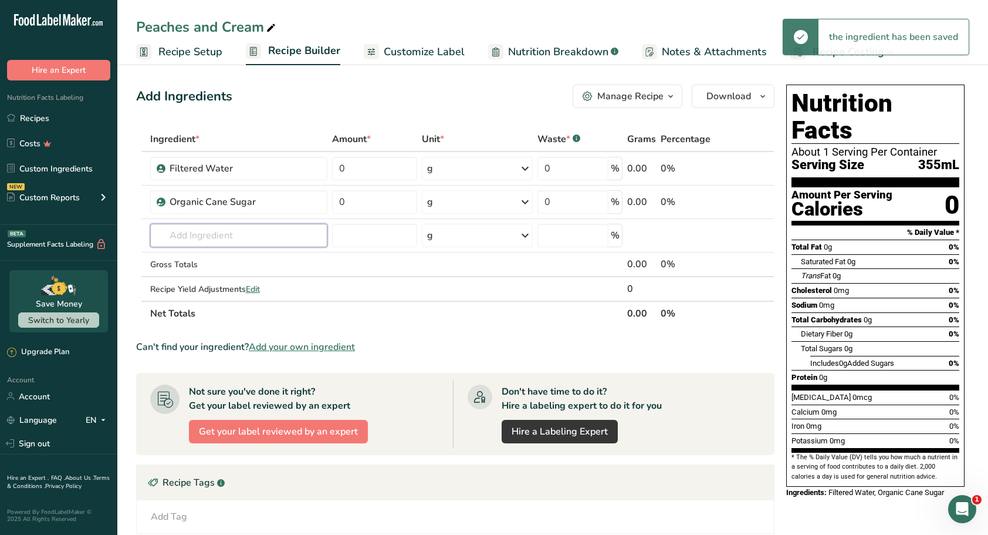
click at [200, 234] on input "text" at bounding box center [239, 235] width 178 height 23
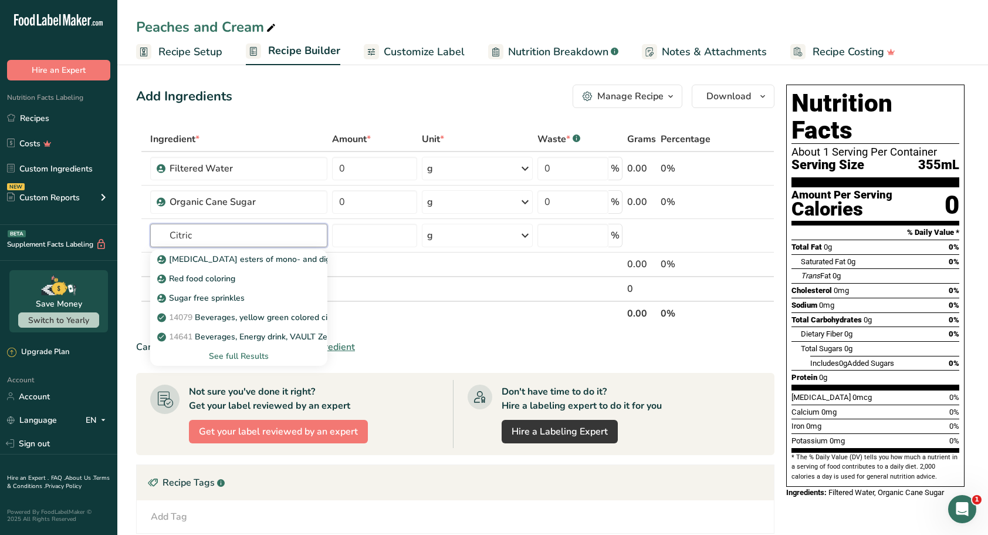
type input "Citric"
click at [208, 252] on link "[MEDICAL_DATA] esters of mono- and diglycerides of fatty acids (E472c)" at bounding box center [239, 258] width 178 height 19
type input "[MEDICAL_DATA] esters of mono- and diglycerides of fatty acids (E472c)"
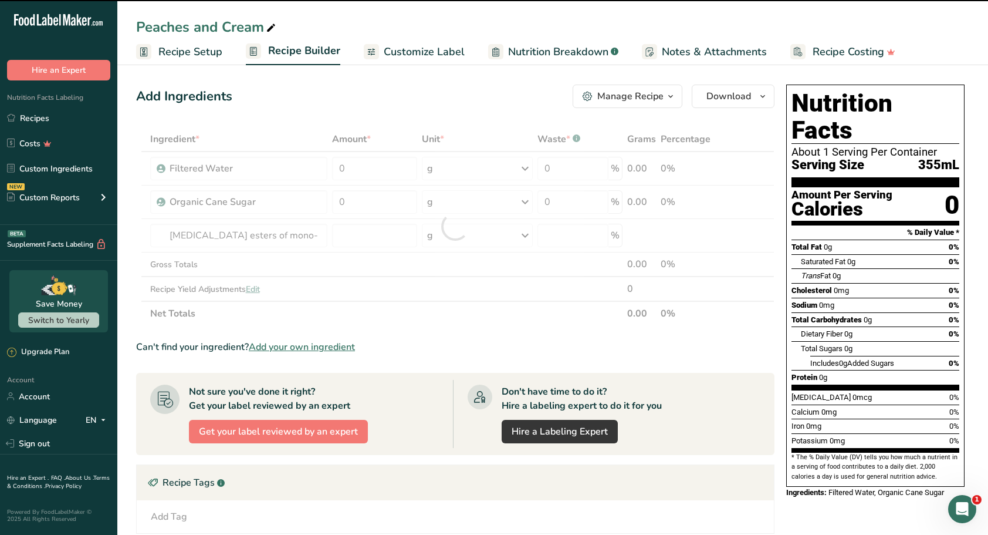
type input "0"
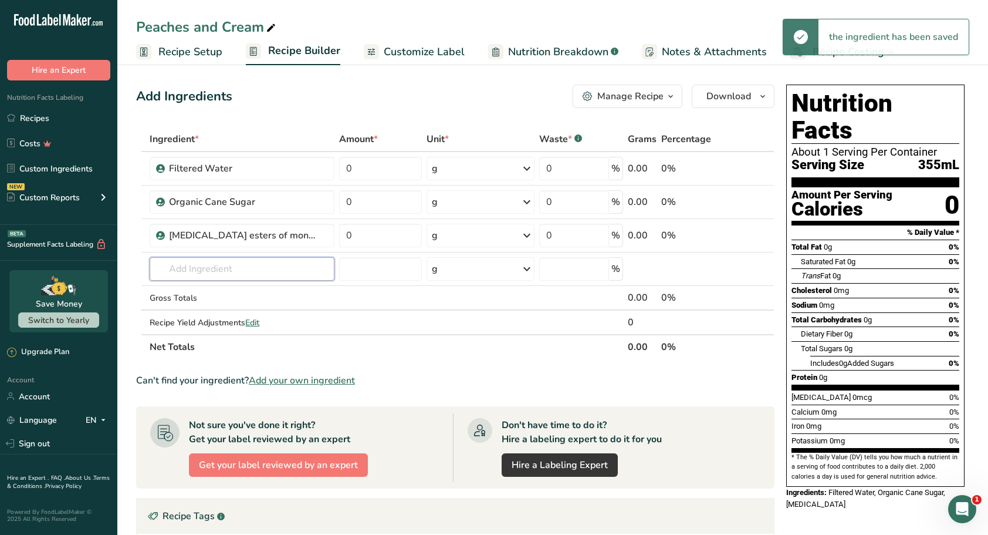
click at [185, 268] on input "text" at bounding box center [242, 268] width 184 height 23
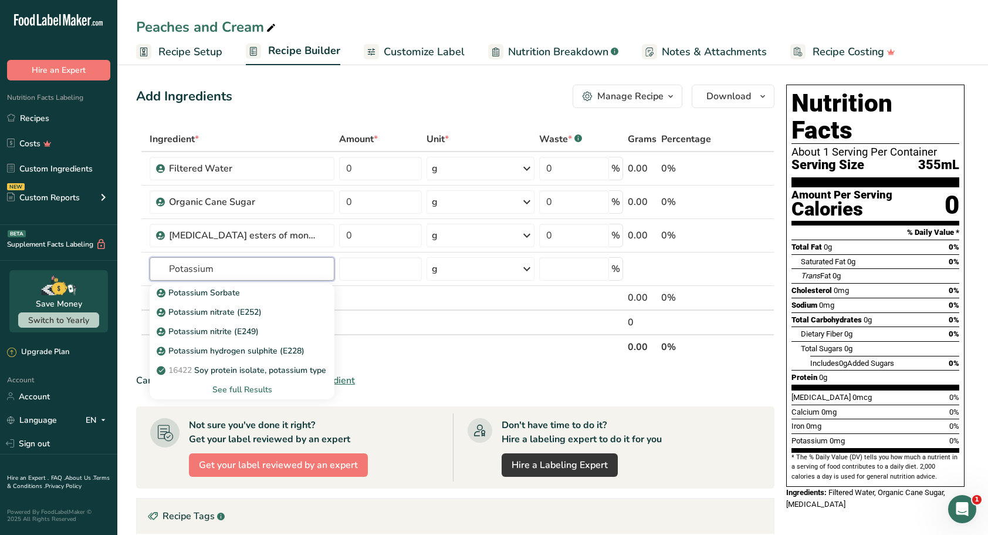
type input "Potassium"
click at [203, 295] on p "Potassium Sorbate" at bounding box center [199, 292] width 81 height 12
type input "Potassium Sorbate"
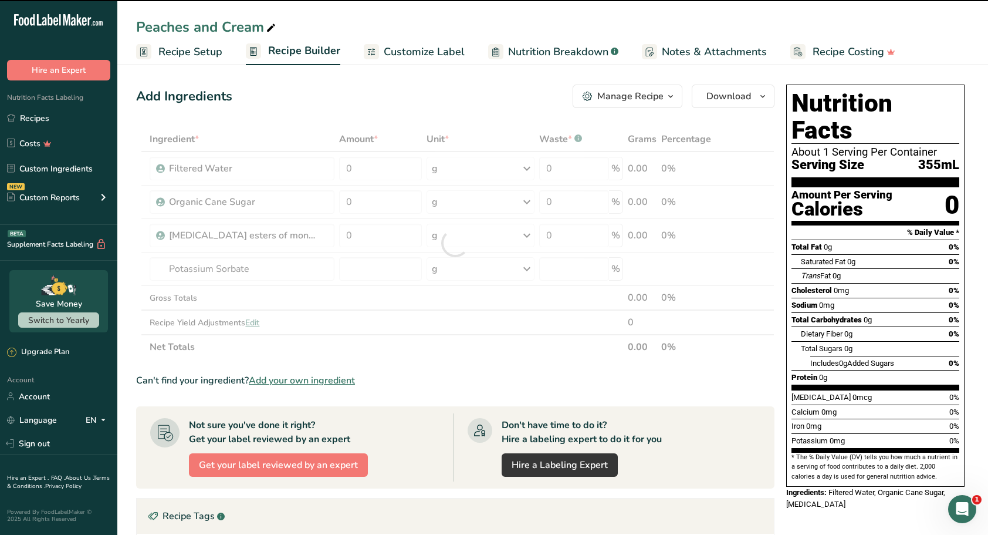
type input "0"
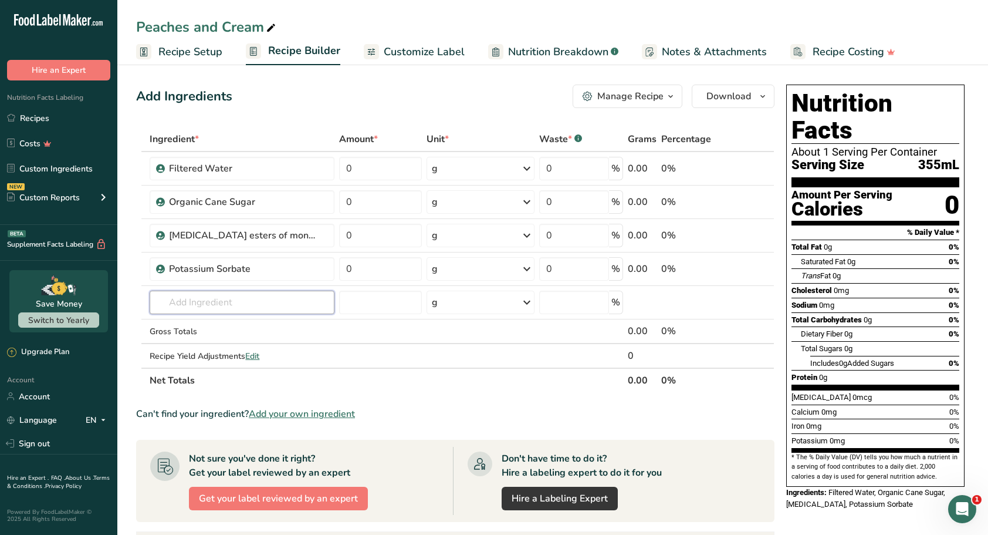
click at [231, 301] on input "text" at bounding box center [242, 302] width 184 height 23
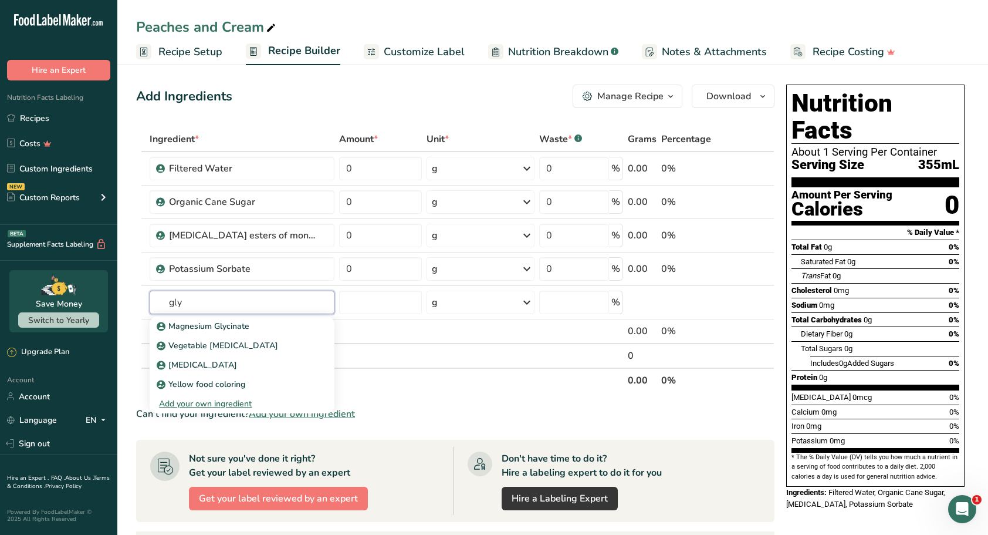
type input "gly"
click at [204, 360] on div "[MEDICAL_DATA]" at bounding box center [232, 365] width 147 height 12
type input "[MEDICAL_DATA]"
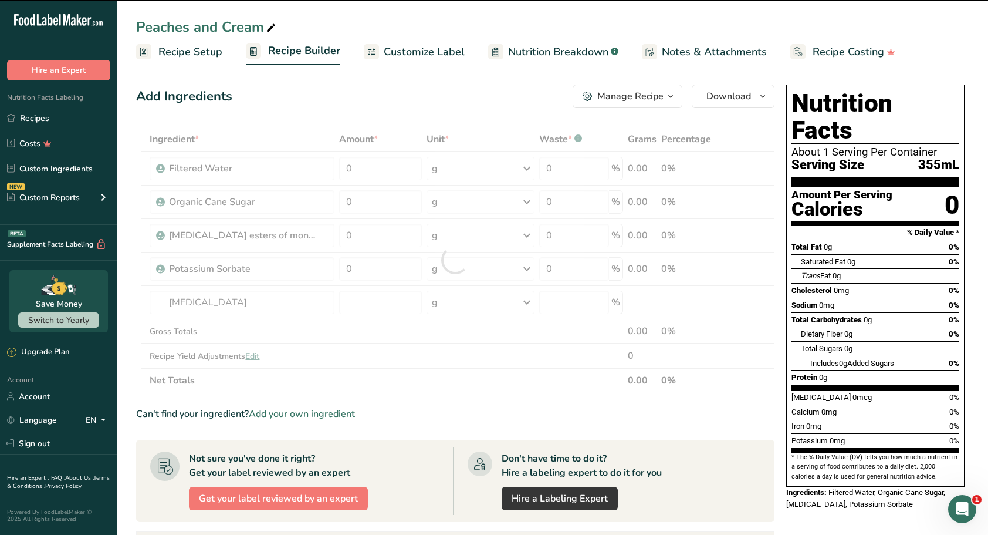
type input "0"
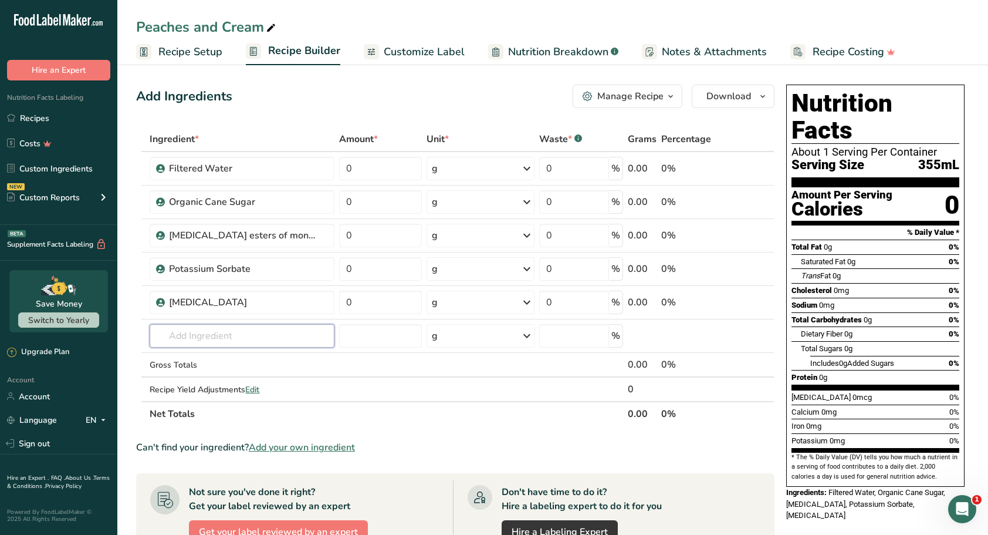
click at [200, 330] on input "text" at bounding box center [242, 335] width 184 height 23
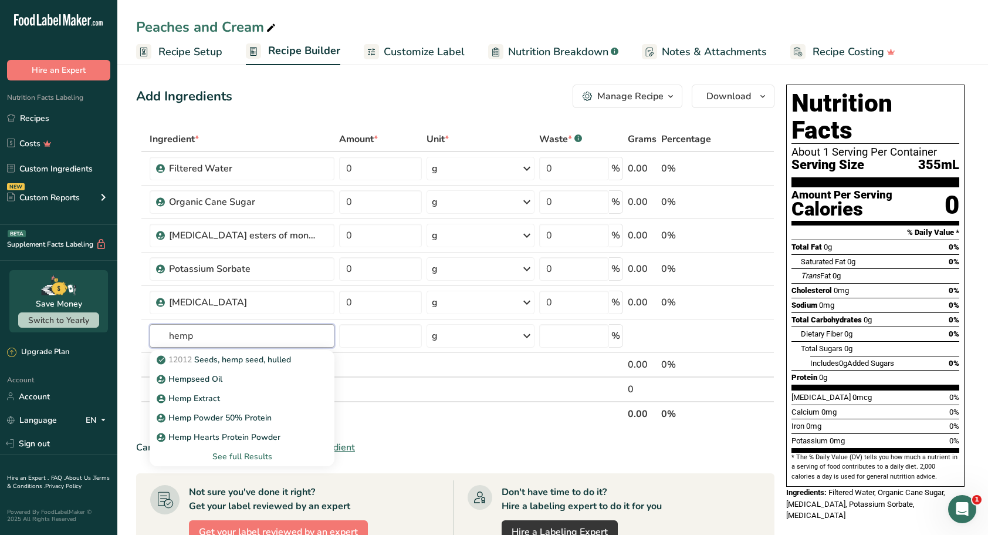
type input "hemp"
click at [200, 399] on p "Hemp Extract" at bounding box center [189, 398] width 61 height 12
type input "Hemp Extract"
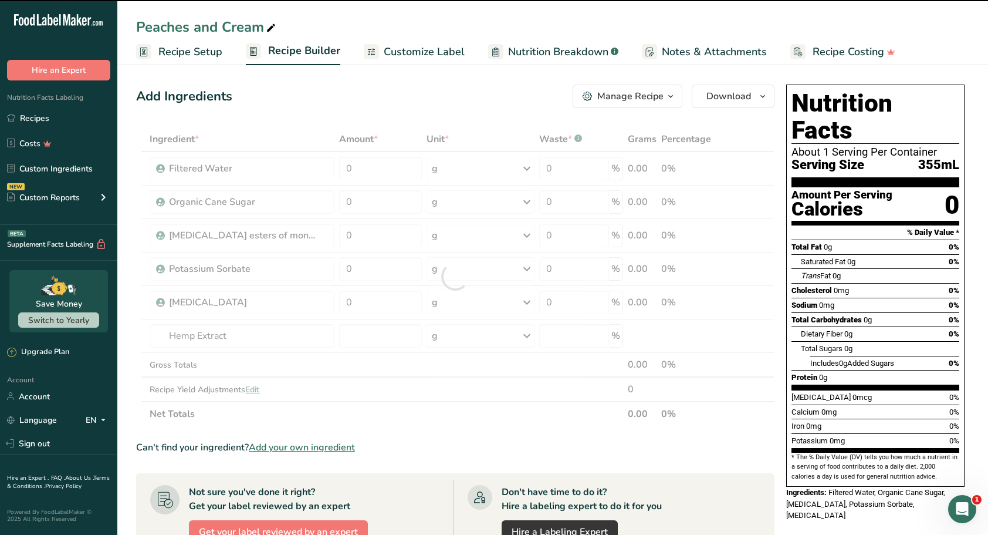
type input "0"
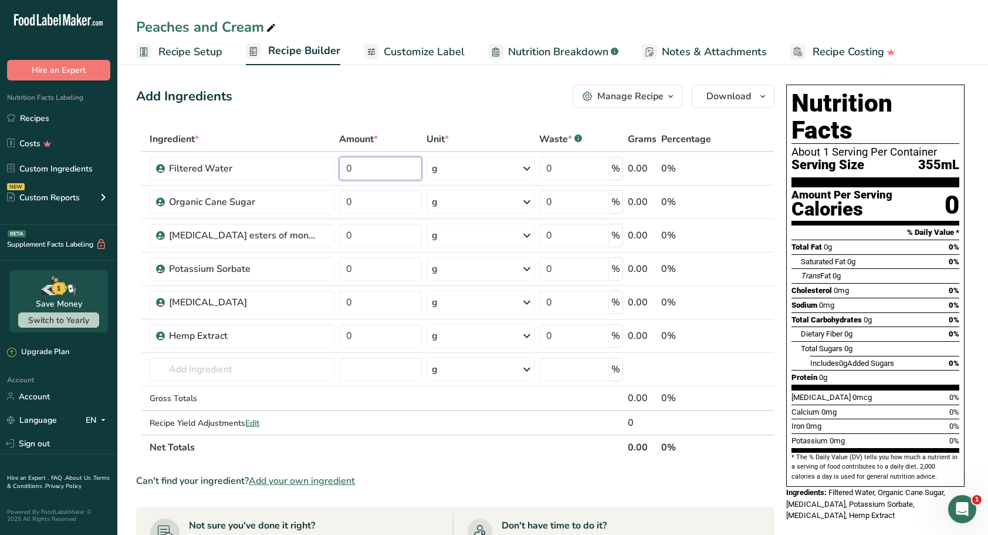
type textarea "0"
drag, startPoint x: 374, startPoint y: 164, endPoint x: 313, endPoint y: 168, distance: 60.6
click at [313, 168] on tr "Filtered Water 0 g Weight Units g kg mg See more Volume Units l Volume units re…" at bounding box center [455, 168] width 637 height 33
type input "326.75"
drag, startPoint x: 357, startPoint y: 207, endPoint x: 346, endPoint y: 207, distance: 10.6
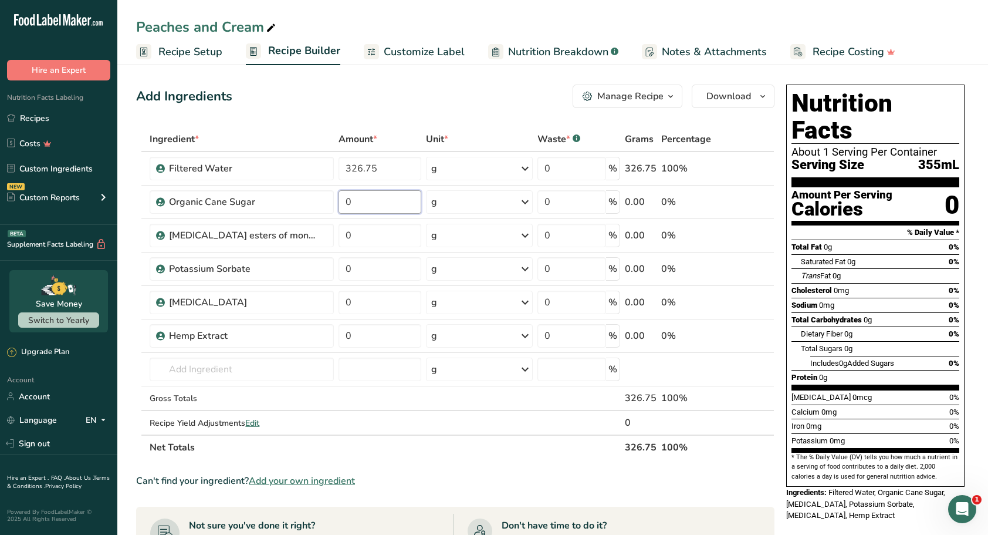
click at [346, 207] on input "0" at bounding box center [380, 201] width 82 height 23
type input "14"
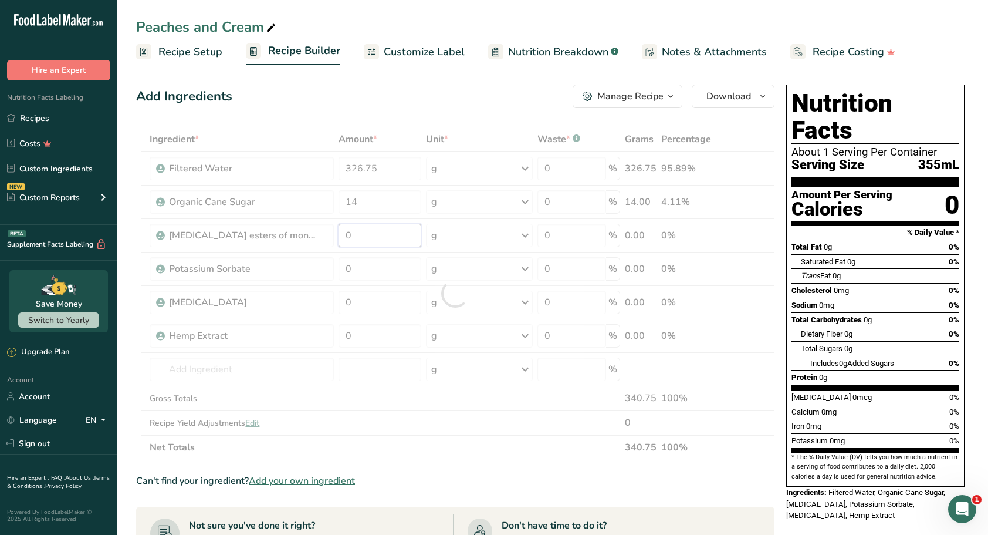
click at [356, 235] on div "Ingredient * Amount * Unit * Waste * .a-a{fill:#347362;}.b-a{fill:#fff;} Grams …" at bounding box center [455, 293] width 639 height 333
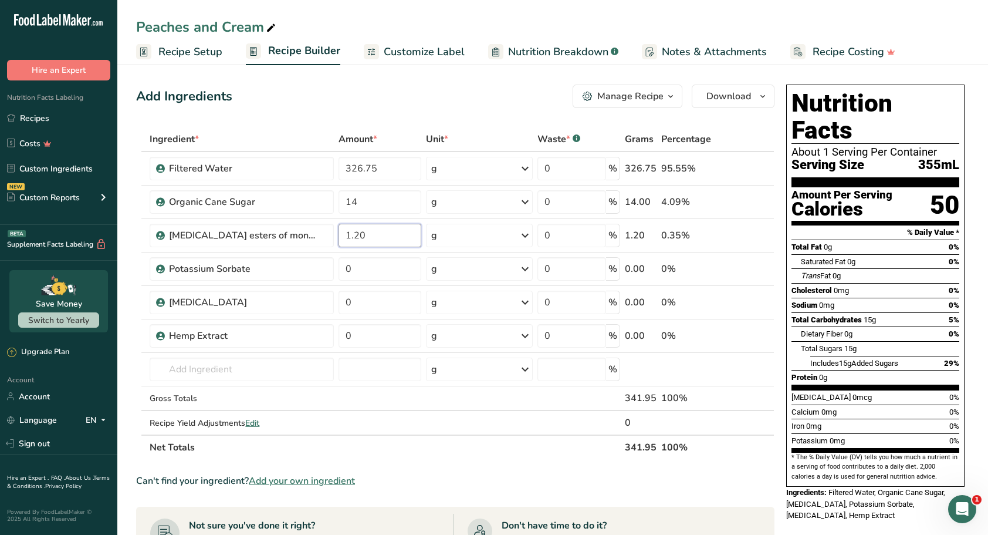
type input "1.20"
drag, startPoint x: 360, startPoint y: 265, endPoint x: 331, endPoint y: 269, distance: 29.6
click at [331, 269] on tr "Potassium Sorbate 0 g Weight Units g kg mg See more Volume Units l Volume units…" at bounding box center [455, 268] width 637 height 33
type input "0.35"
drag, startPoint x: 356, startPoint y: 309, endPoint x: 348, endPoint y: 305, distance: 8.7
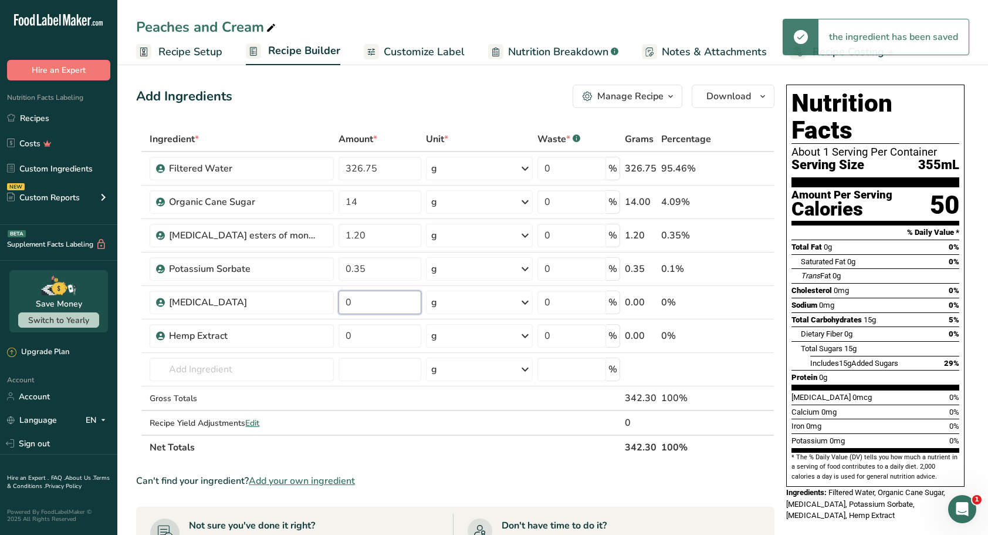
click at [348, 305] on input "0" at bounding box center [380, 302] width 82 height 23
type input "2.50"
drag, startPoint x: 366, startPoint y: 337, endPoint x: 312, endPoint y: 330, distance: 55.0
click at [312, 330] on tr "Hemp Extract 0 g Weight Units g kg mg See more Volume Units l Volume units requ…" at bounding box center [455, 335] width 637 height 33
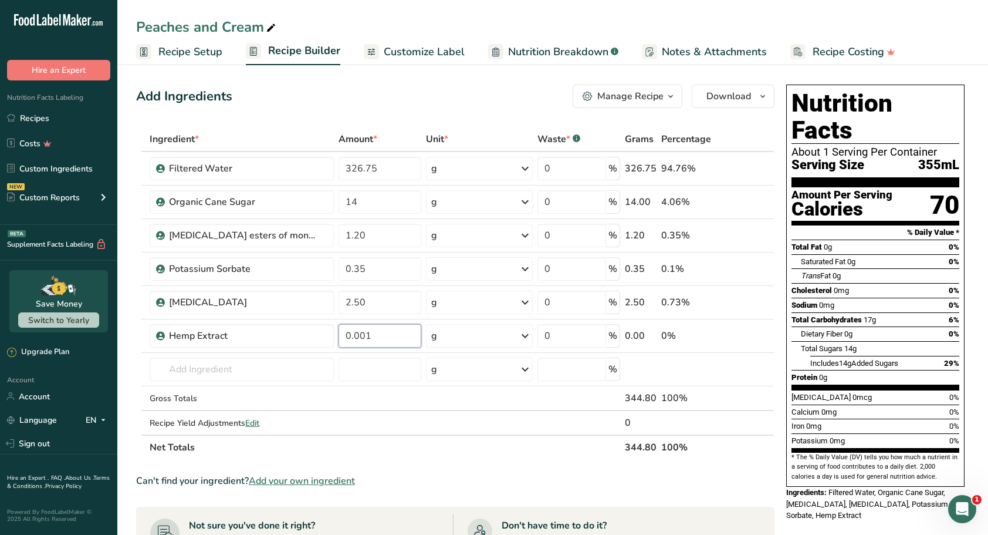
type input "0.001"
click at [319, 89] on div "Add Ingredients Manage Recipe Delete Recipe Duplicate Recipe Scale Recipe Save …" at bounding box center [455, 96] width 639 height 23
click at [462, 89] on div "Add Ingredients Manage Recipe Delete Recipe Duplicate Recipe Scale Recipe Save …" at bounding box center [455, 96] width 639 height 23
